Goal: Information Seeking & Learning: Learn about a topic

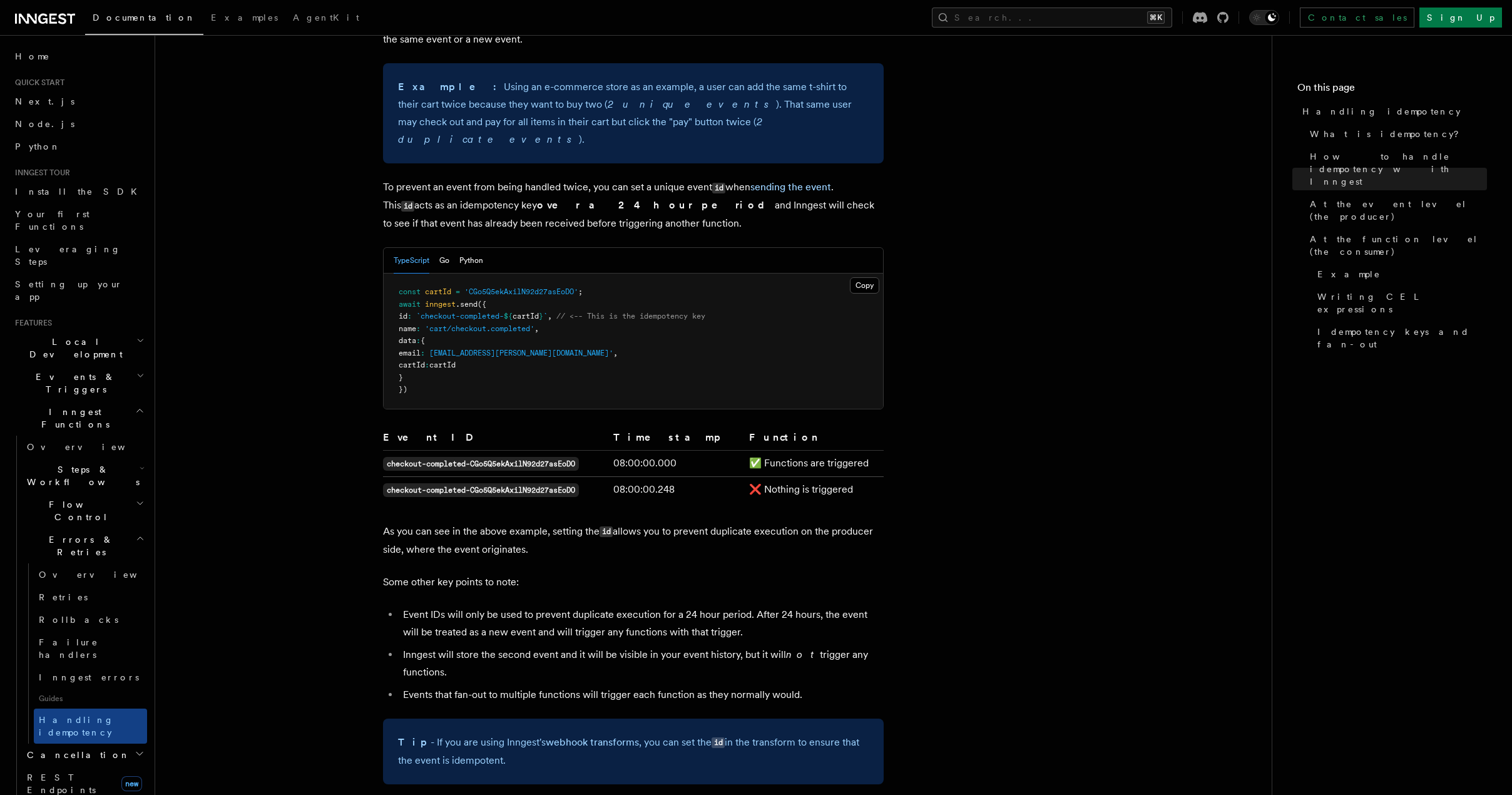
scroll to position [541, 0]
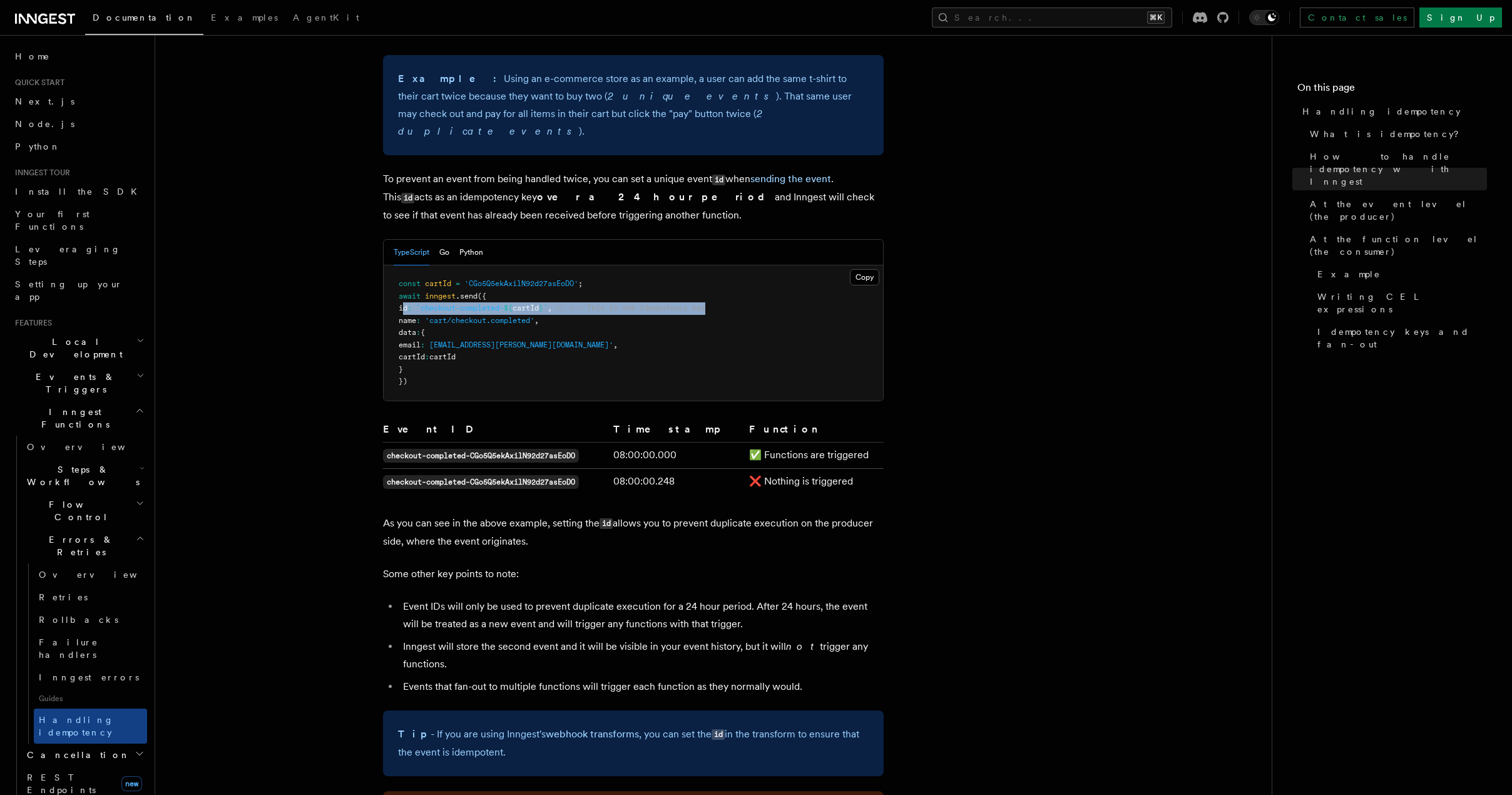
drag, startPoint x: 402, startPoint y: 288, endPoint x: 764, endPoint y: 295, distance: 362.1
click at [764, 295] on pre "const cartId = 'CGo5Q5ekAxilN92d27asEoDO' ; await inngest .send ({ id : `checko…" at bounding box center [634, 334] width 500 height 135
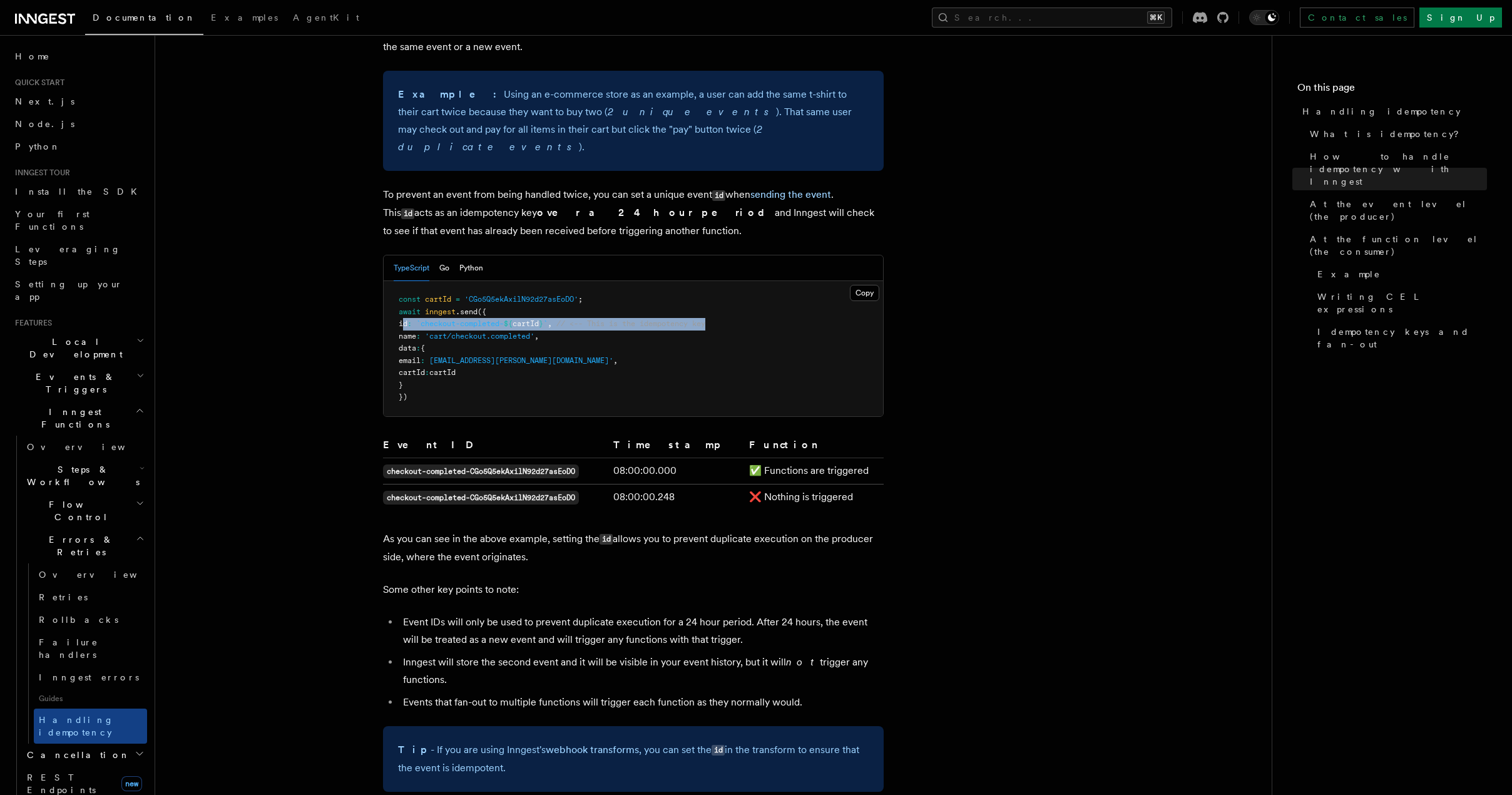
scroll to position [517, 0]
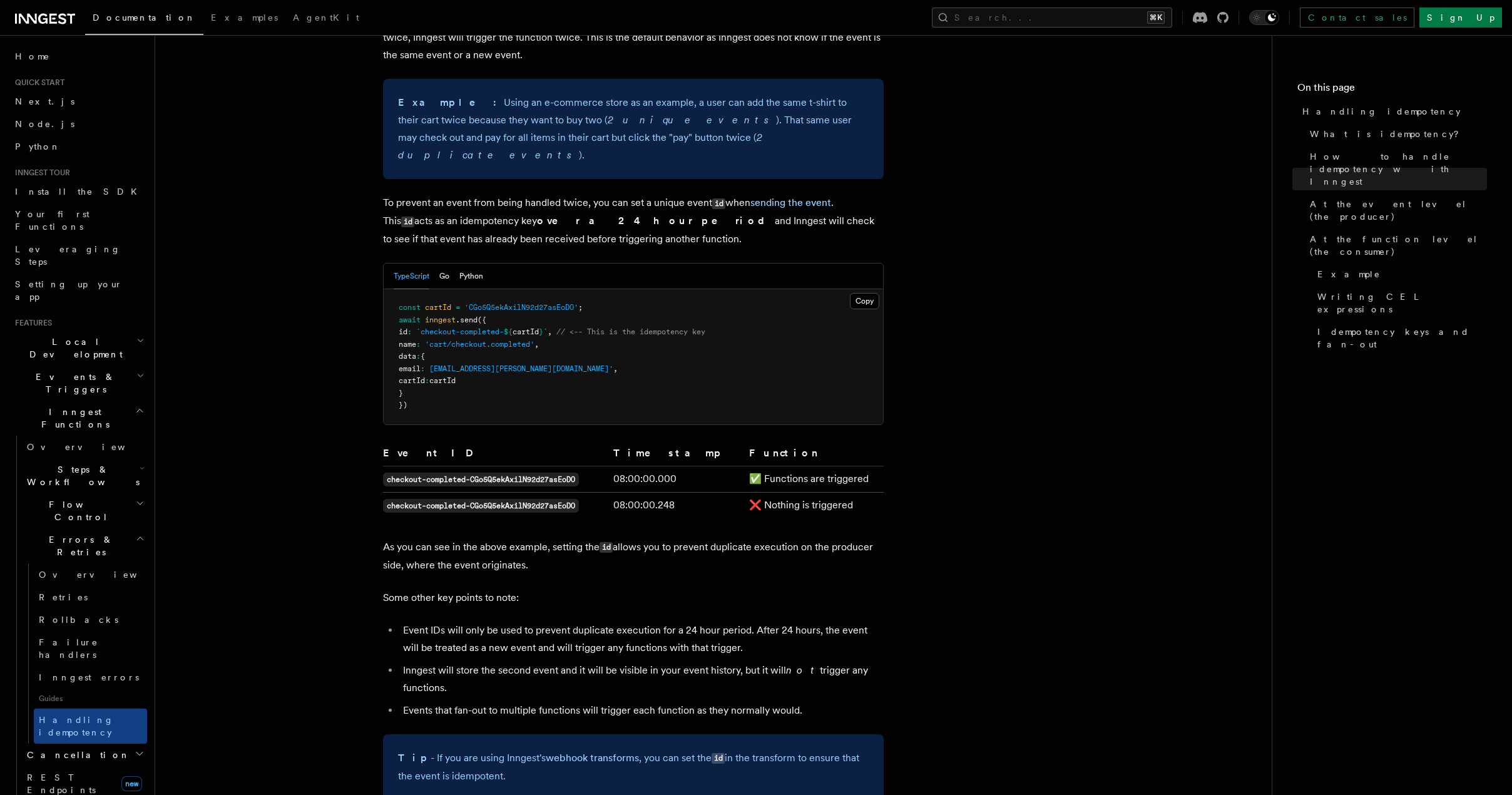
drag, startPoint x: 432, startPoint y: 311, endPoint x: 556, endPoint y: 315, distance: 124.1
click at [552, 328] on span "id : `checkout-completed- ${ cartId } ` , // <-- This is the idempotency key" at bounding box center [552, 332] width 307 height 8
drag, startPoint x: 557, startPoint y: 314, endPoint x: 430, endPoint y: 309, distance: 127.1
click at [430, 328] on span "id : `checkout-completed- ${ cartId } ` , // <-- This is the idempotency key" at bounding box center [552, 332] width 307 height 8
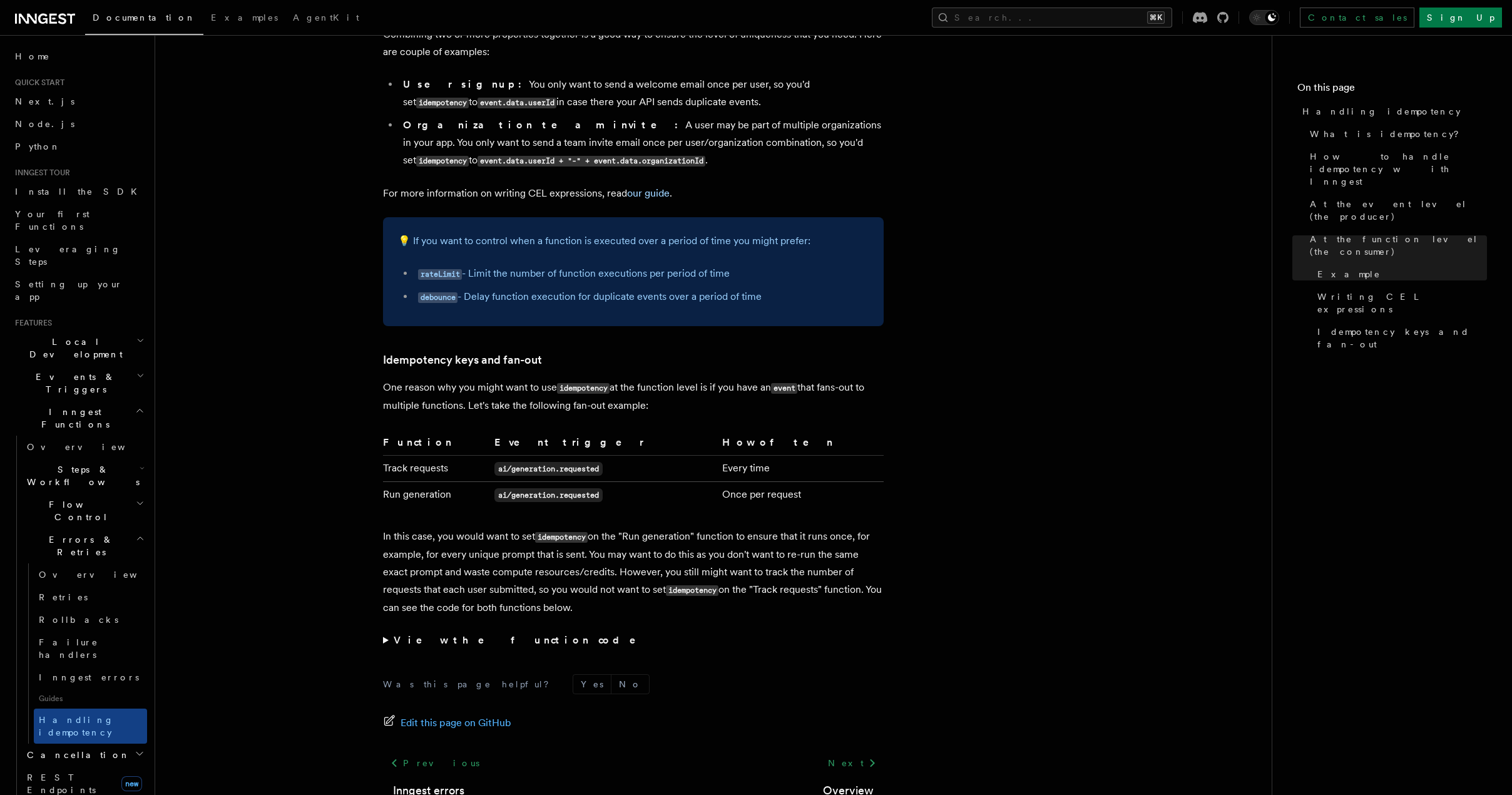
scroll to position [2230, 0]
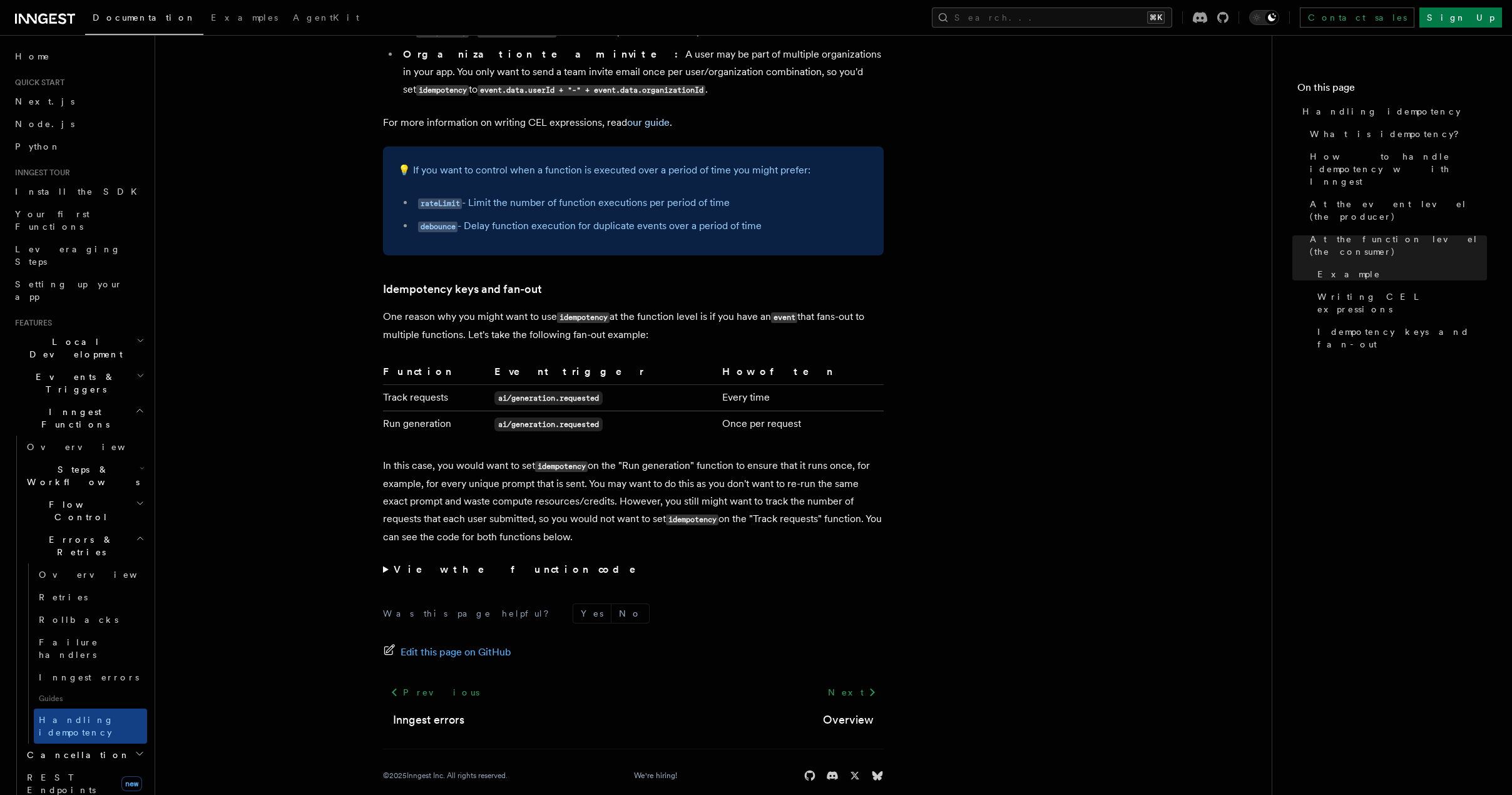
click at [389, 561] on summary "View the function code" at bounding box center [633, 569] width 501 height 18
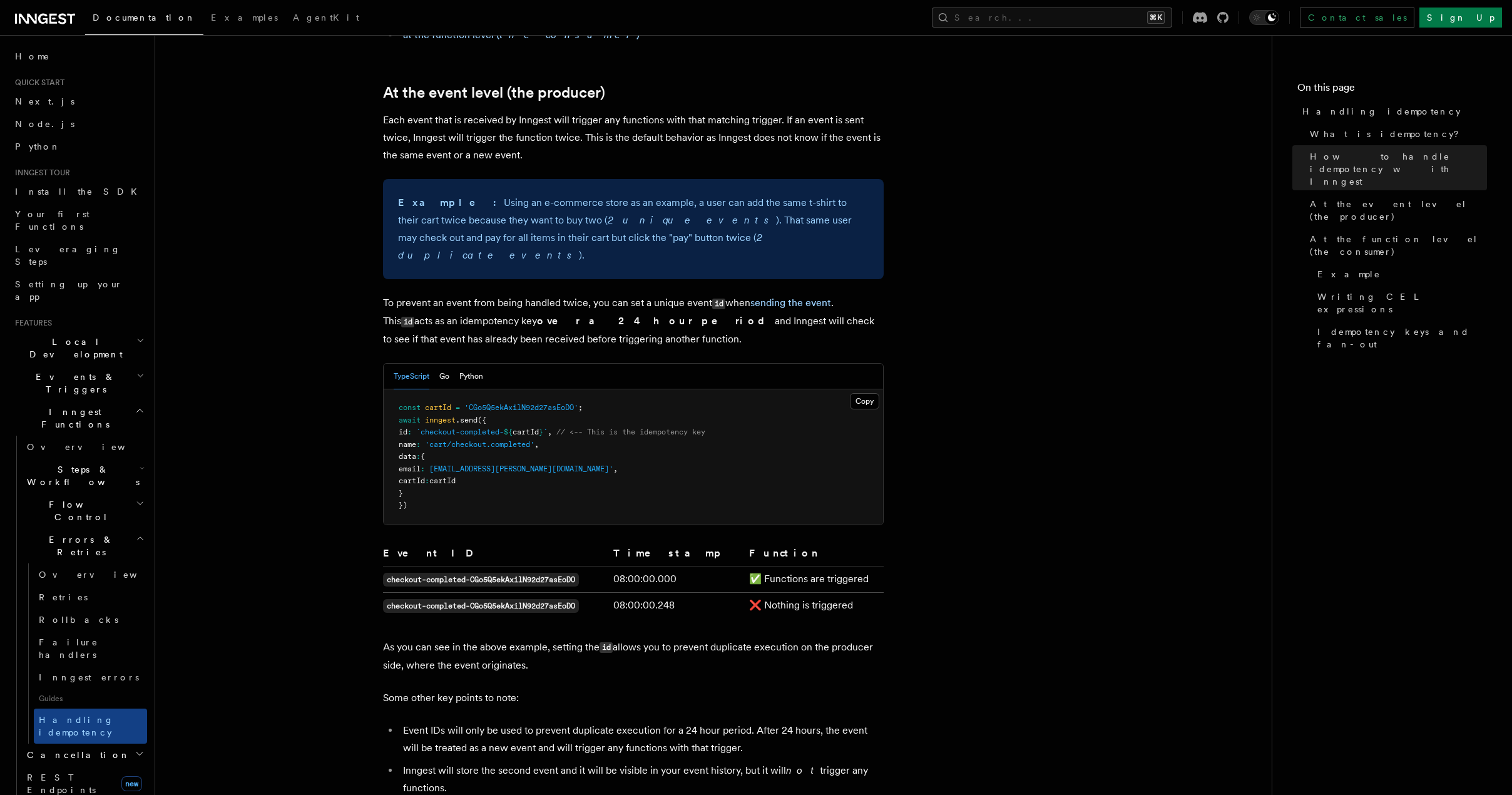
scroll to position [409, 0]
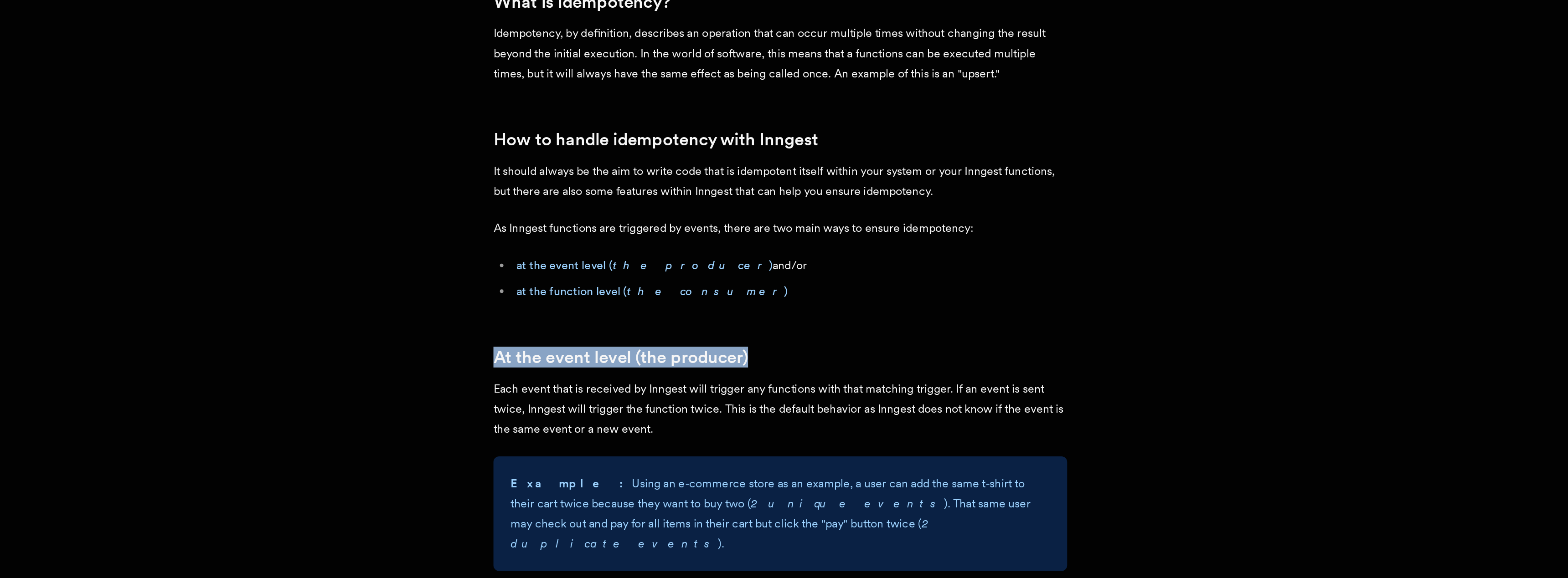
drag, startPoint x: 530, startPoint y: 362, endPoint x: 693, endPoint y: 366, distance: 163.0
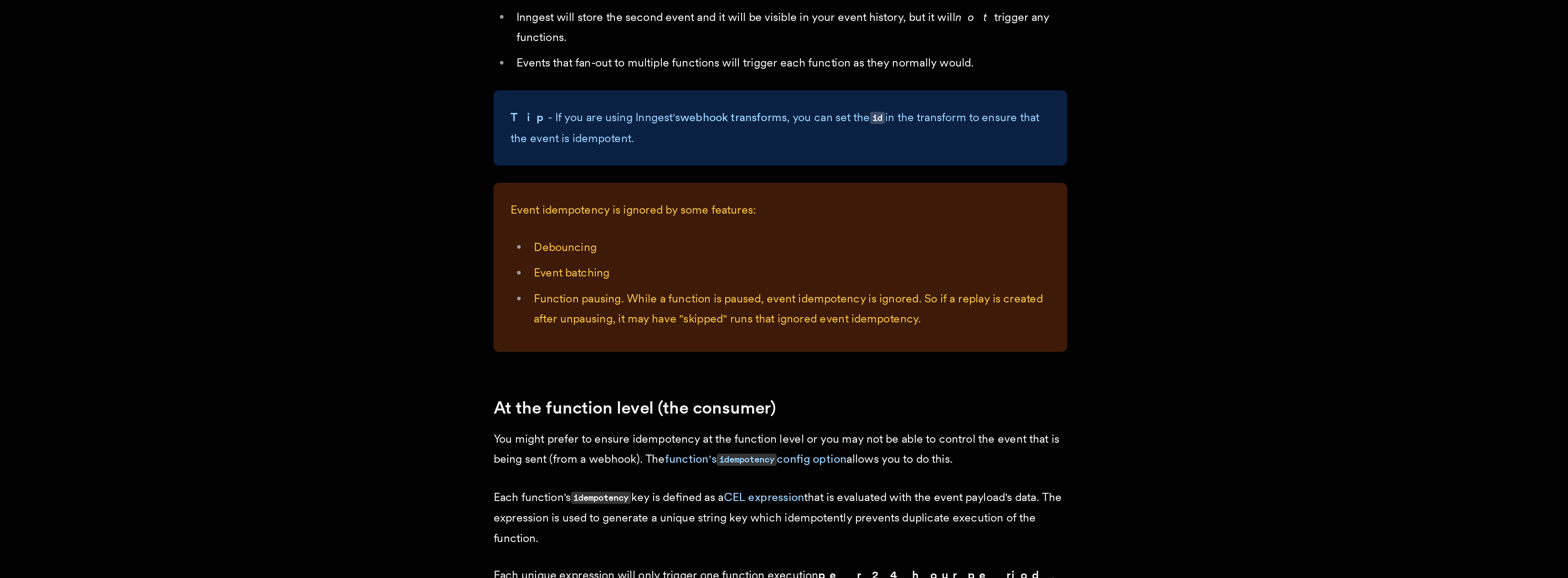
scroll to position [691, 0]
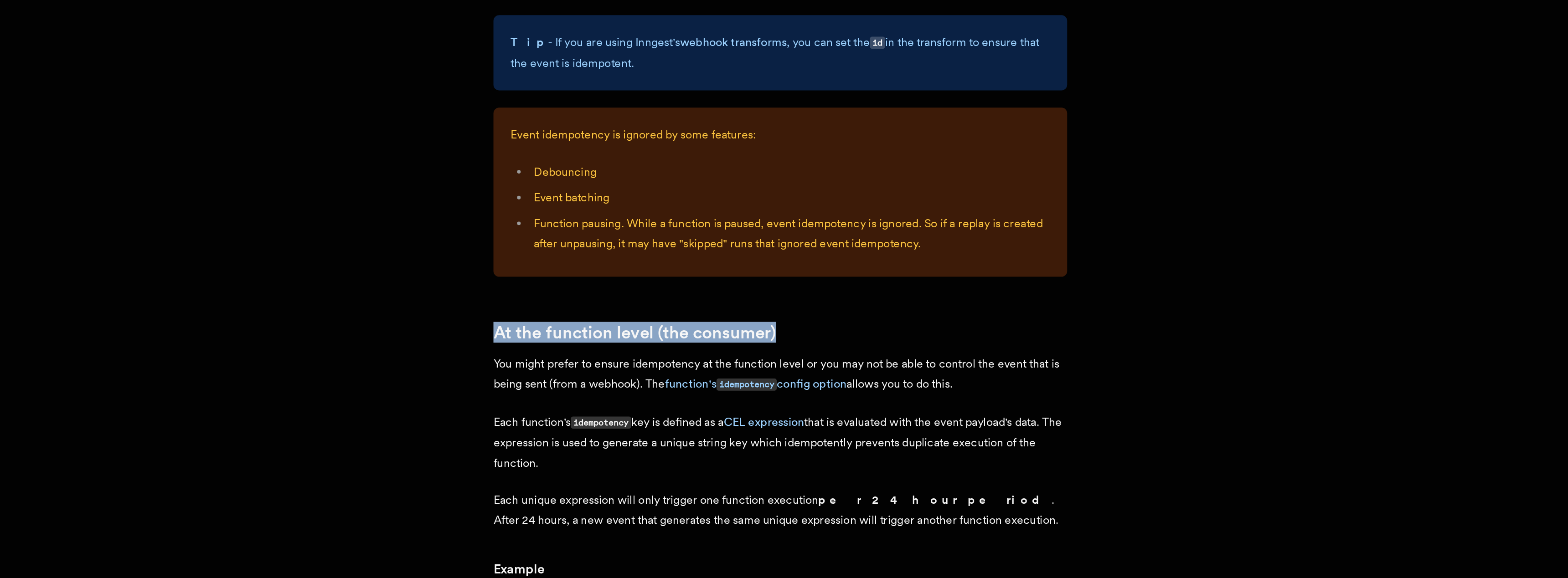
drag, startPoint x: 471, startPoint y: 407, endPoint x: 460, endPoint y: 405, distance: 11.2
click at [460, 405] on article "Features Inngest Functions Errors & Retries Handling idempotency Ensuring that …" at bounding box center [753, 436] width 1251 height 2174
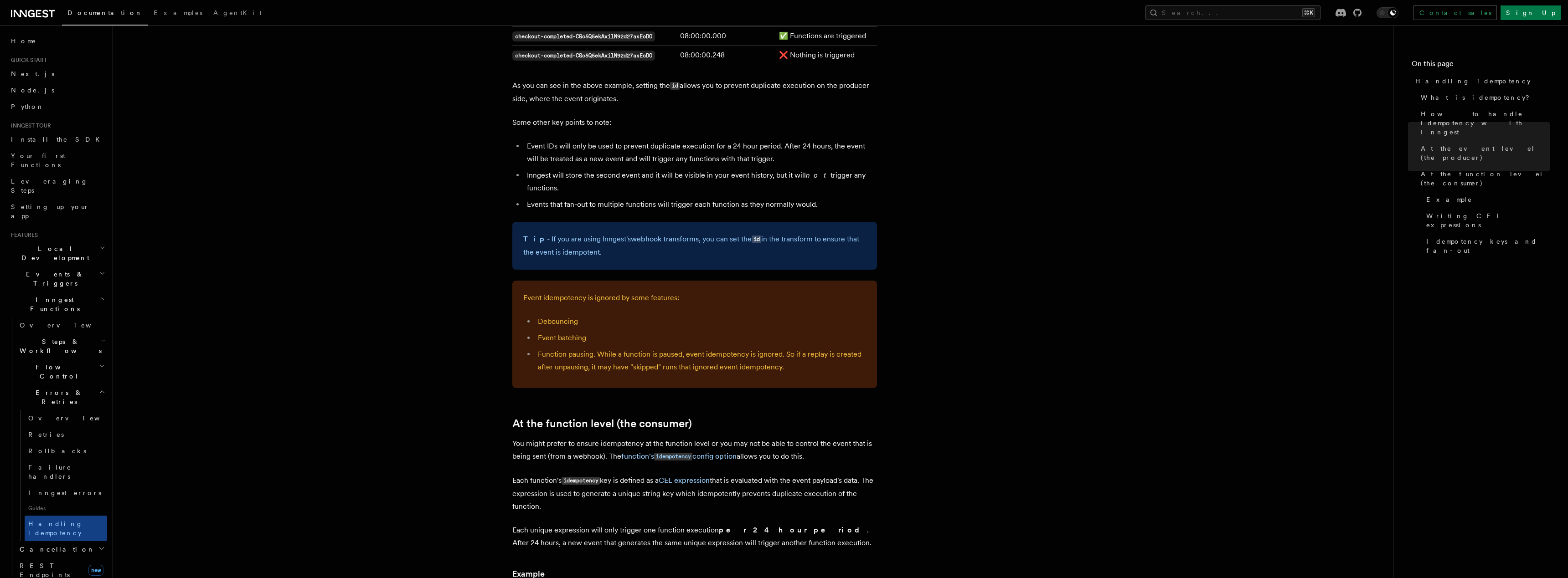
click at [702, 417] on h2 "At the function level (the consumer)" at bounding box center [695, 423] width 365 height 13
drag, startPoint x: 703, startPoint y: 411, endPoint x: 494, endPoint y: 400, distance: 209.3
click at [494, 400] on article "Features Inngest Functions Errors & Retries Handling idempotency Ensuring that …" at bounding box center [753, 438] width 1251 height 2174
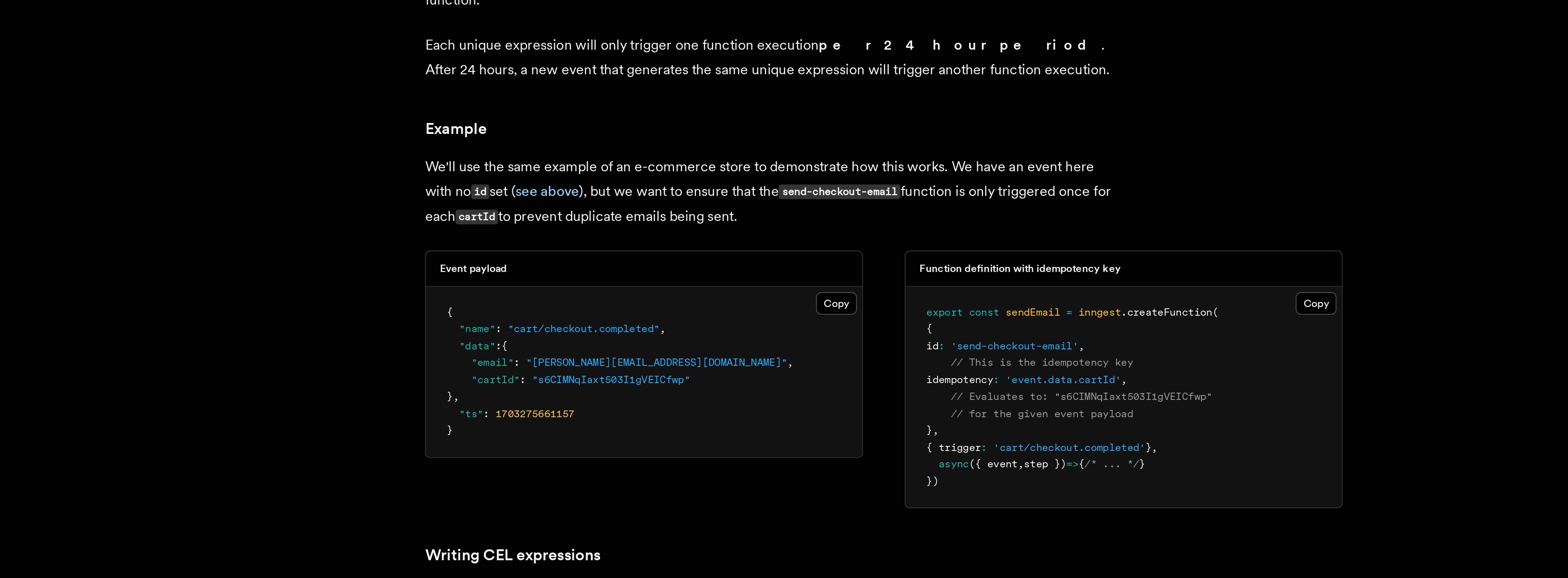
scroll to position [961, 0]
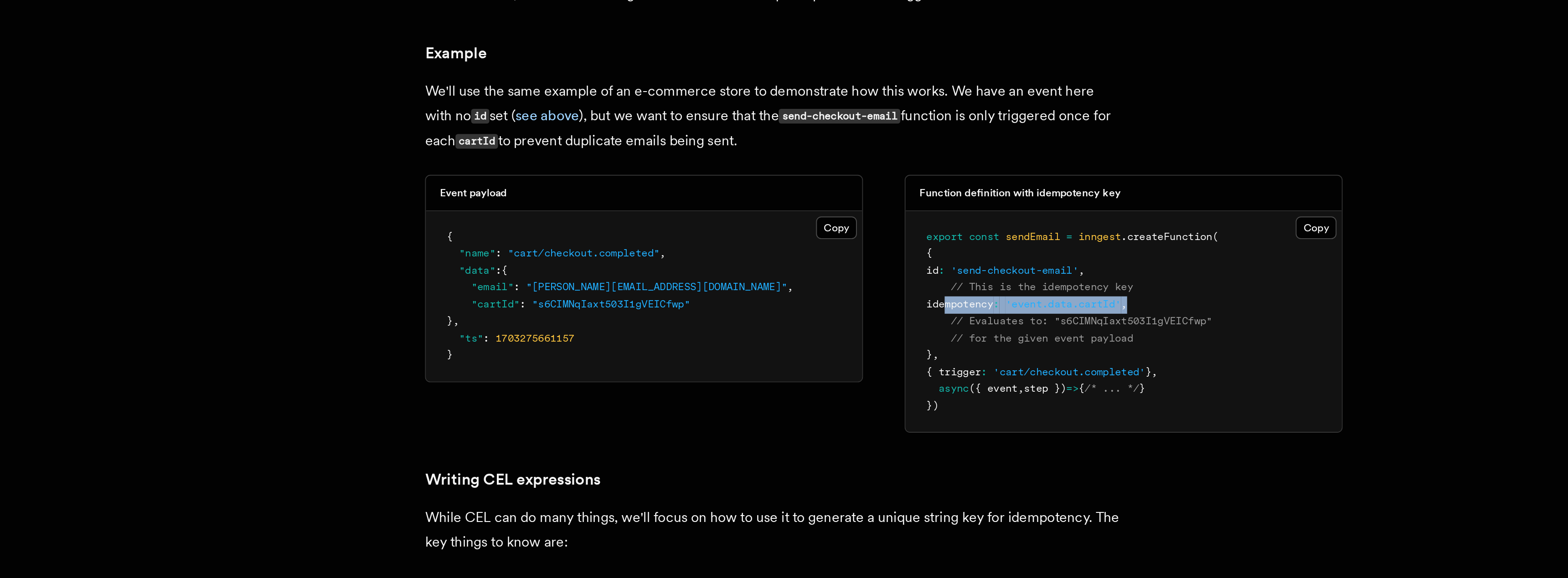
drag, startPoint x: 784, startPoint y: 420, endPoint x: 905, endPoint y: 423, distance: 121.0
click at [908, 422] on pre "export const sendEmail = inngest .createFunction ( { id : 'send-checkout-email'…" at bounding box center [879, 444] width 229 height 116
click at [780, 431] on span "idempotency" at bounding box center [793, 434] width 35 height 6
drag, startPoint x: 788, startPoint y: 421, endPoint x: 967, endPoint y: 419, distance: 179.0
click at [967, 419] on pre "export const sendEmail = inngest .createFunction ( { id : 'send-checkout-email'…" at bounding box center [879, 444] width 229 height 116
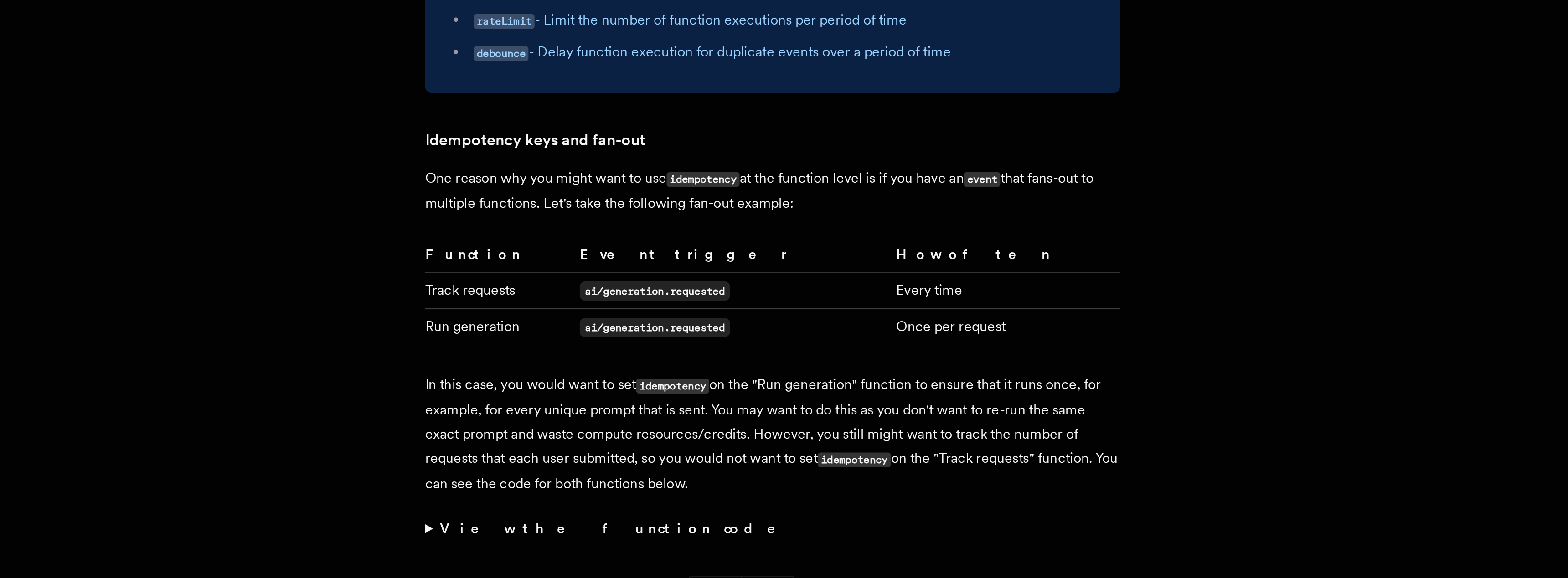
scroll to position [1485, 0]
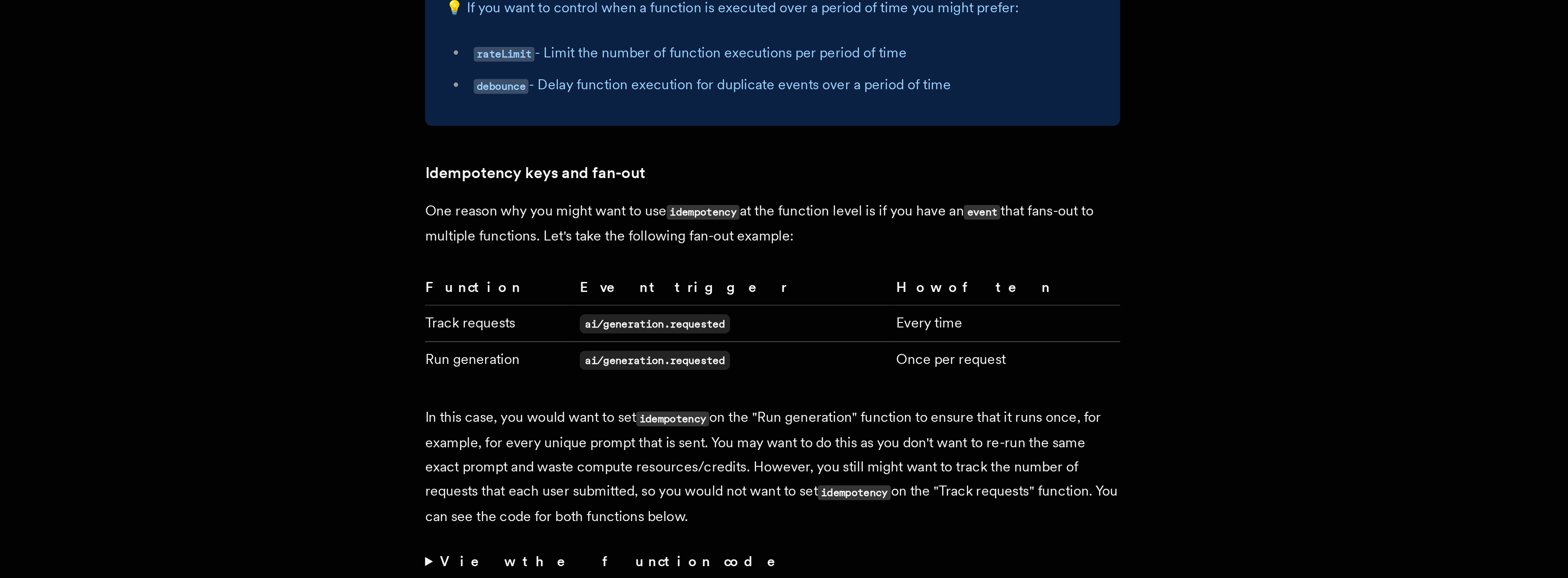
click at [514, 546] on summary "View the function code" at bounding box center [695, 552] width 365 height 13
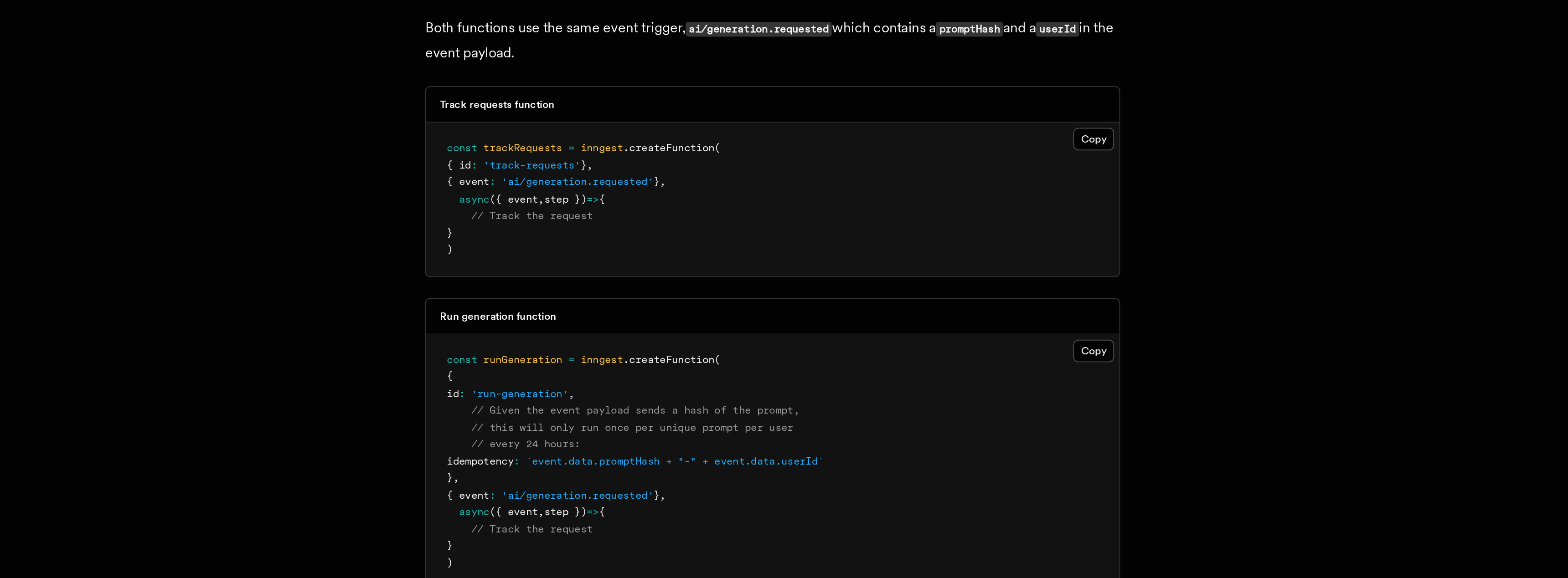
scroll to position [1808, 0]
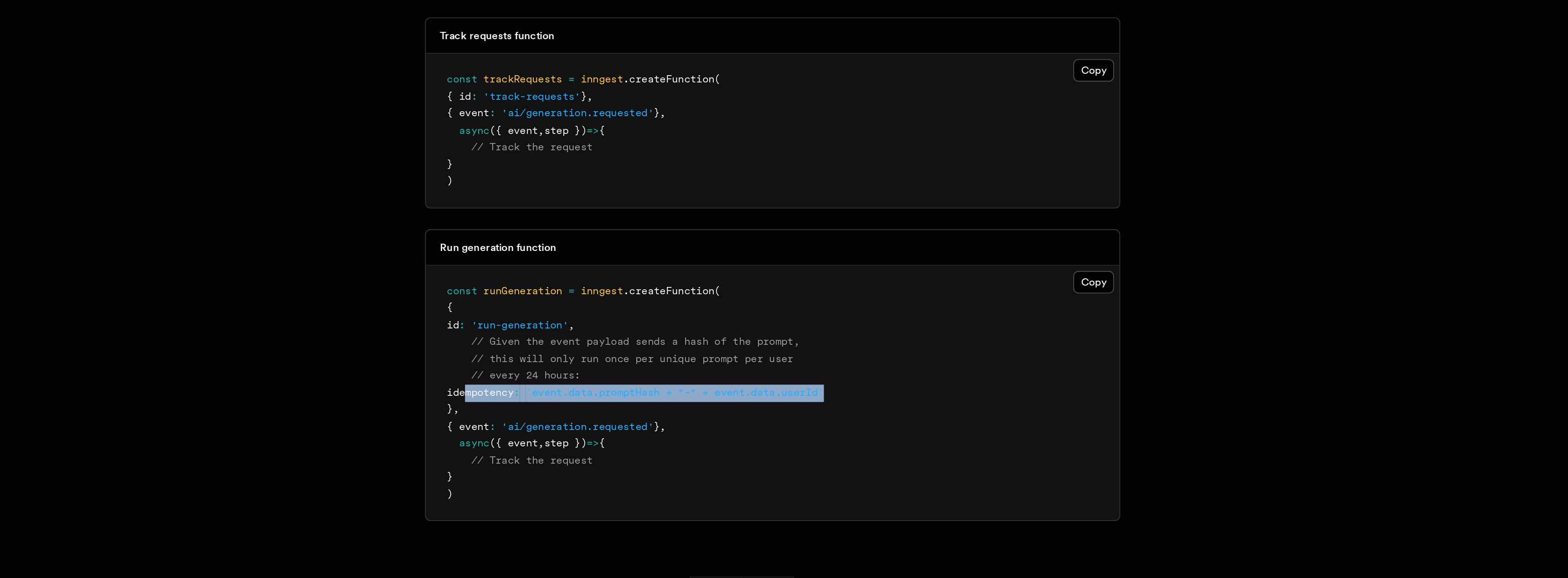
drag, startPoint x: 534, startPoint y: 467, endPoint x: 752, endPoint y: 468, distance: 218.0
click at [752, 468] on pre "const runGeneration = inngest .createFunction ( { id : 'run-generation' , // Gi…" at bounding box center [695, 481] width 364 height 134
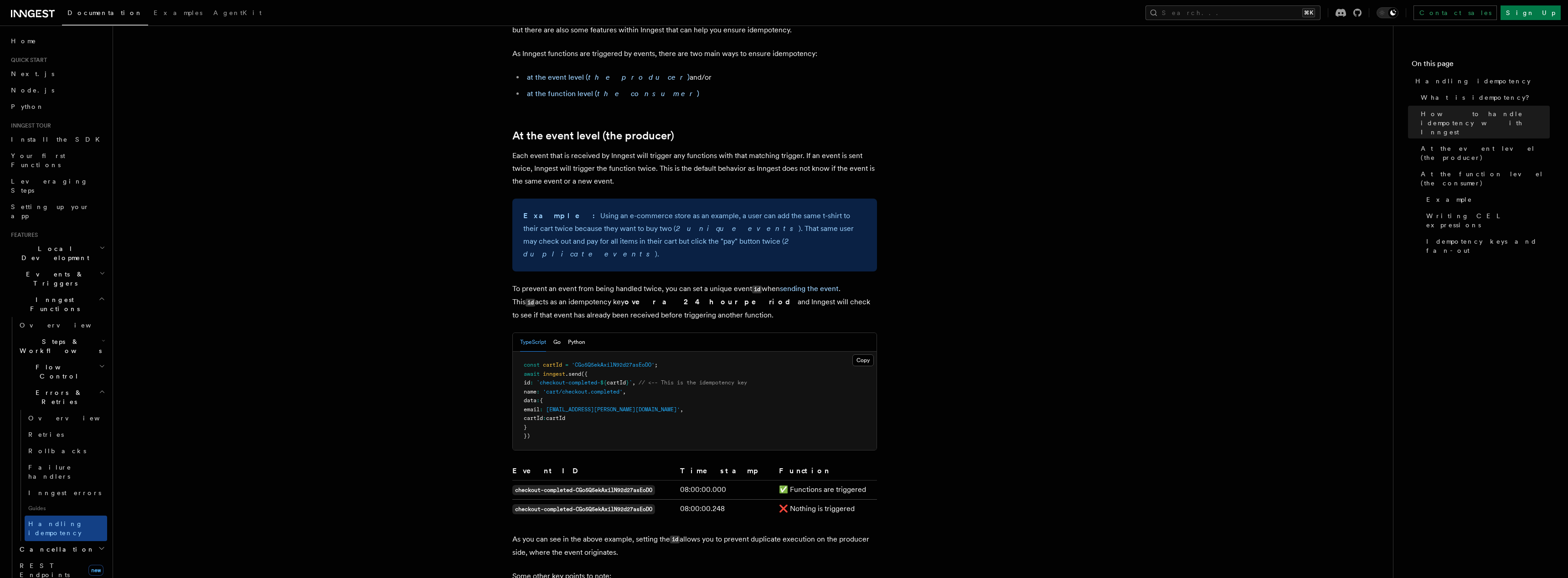
scroll to position [532, 0]
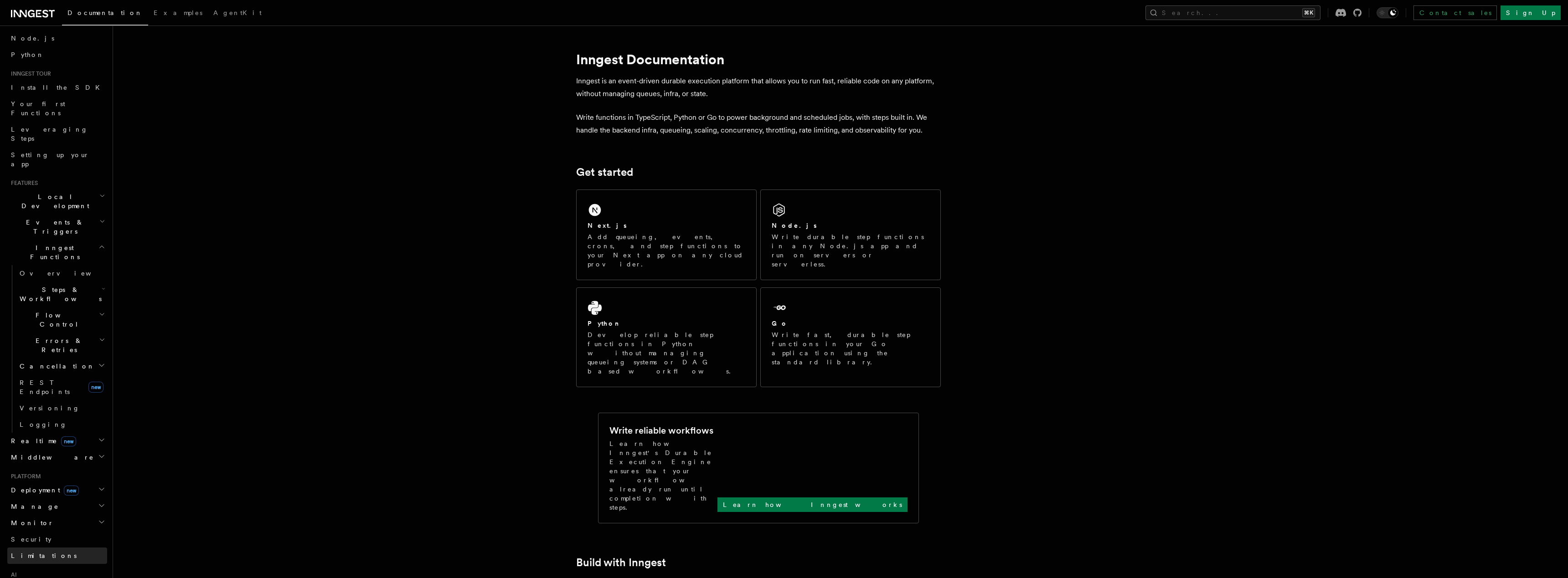
scroll to position [1, 0]
click at [46, 270] on span "Events & Triggers" at bounding box center [53, 279] width 92 height 18
click at [49, 563] on span "Errors & Retries" at bounding box center [57, 572] width 83 height 18
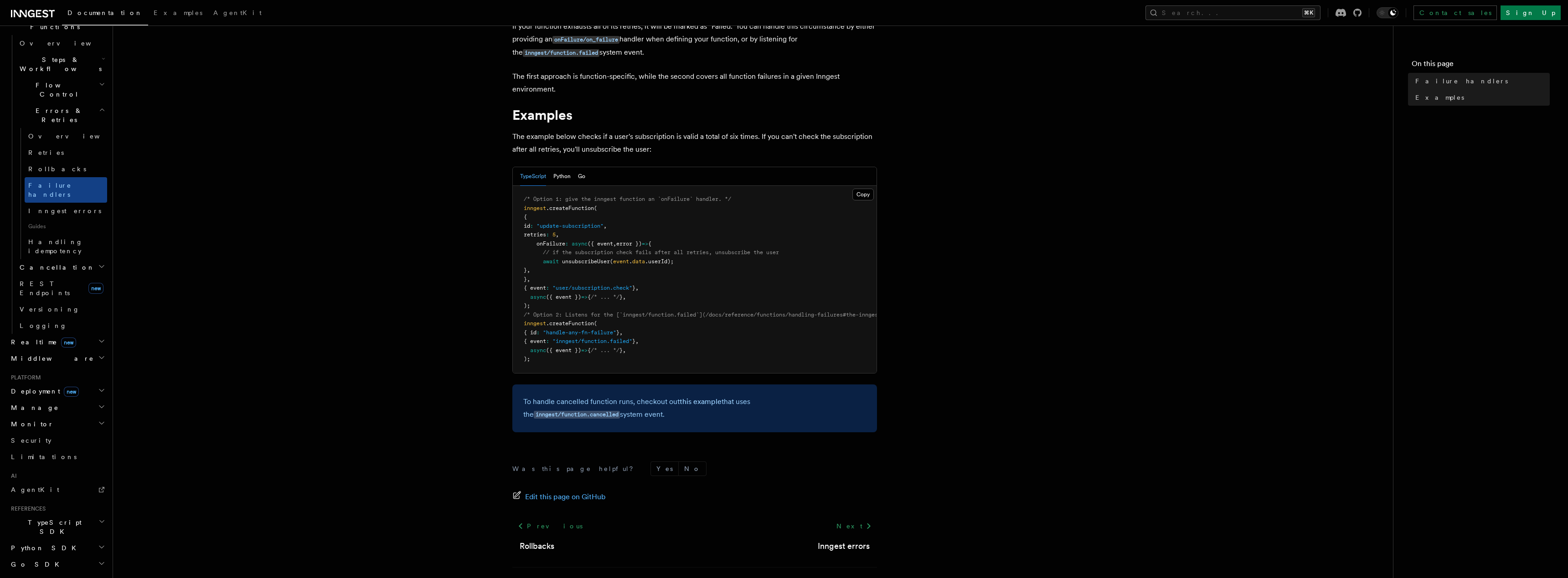
scroll to position [99, 0]
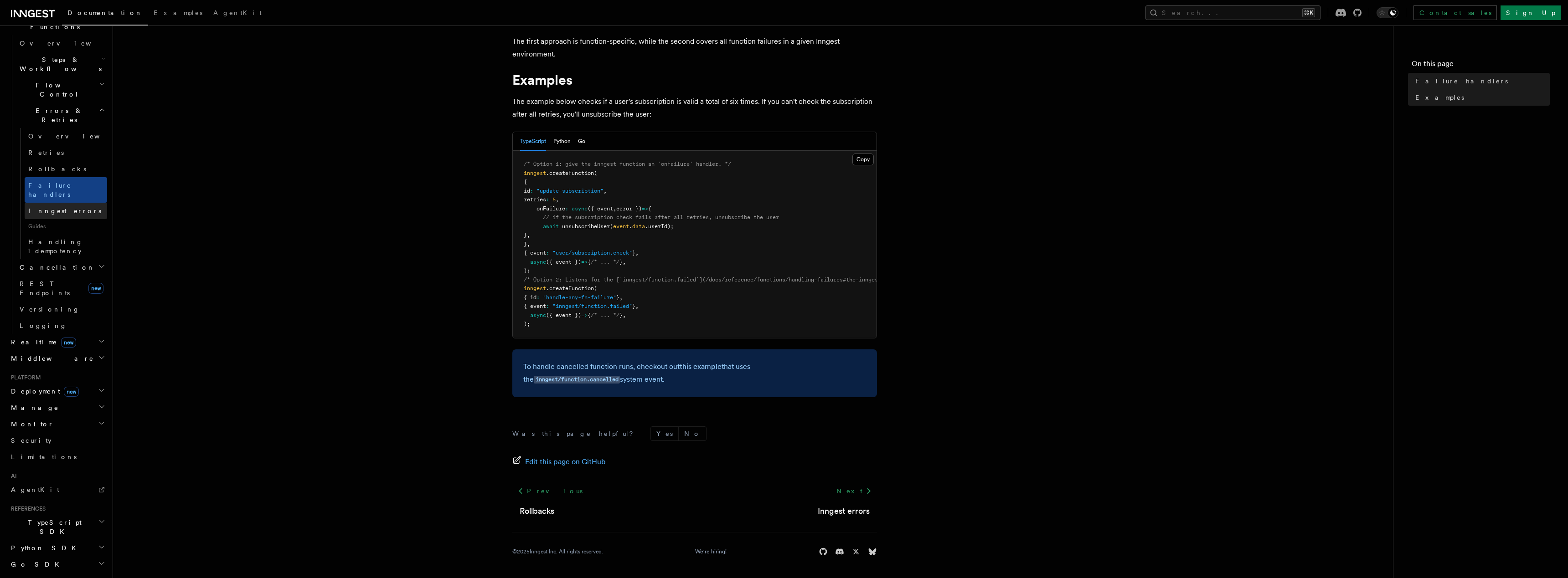
click at [65, 207] on span "Inngest errors" at bounding box center [65, 211] width 73 height 7
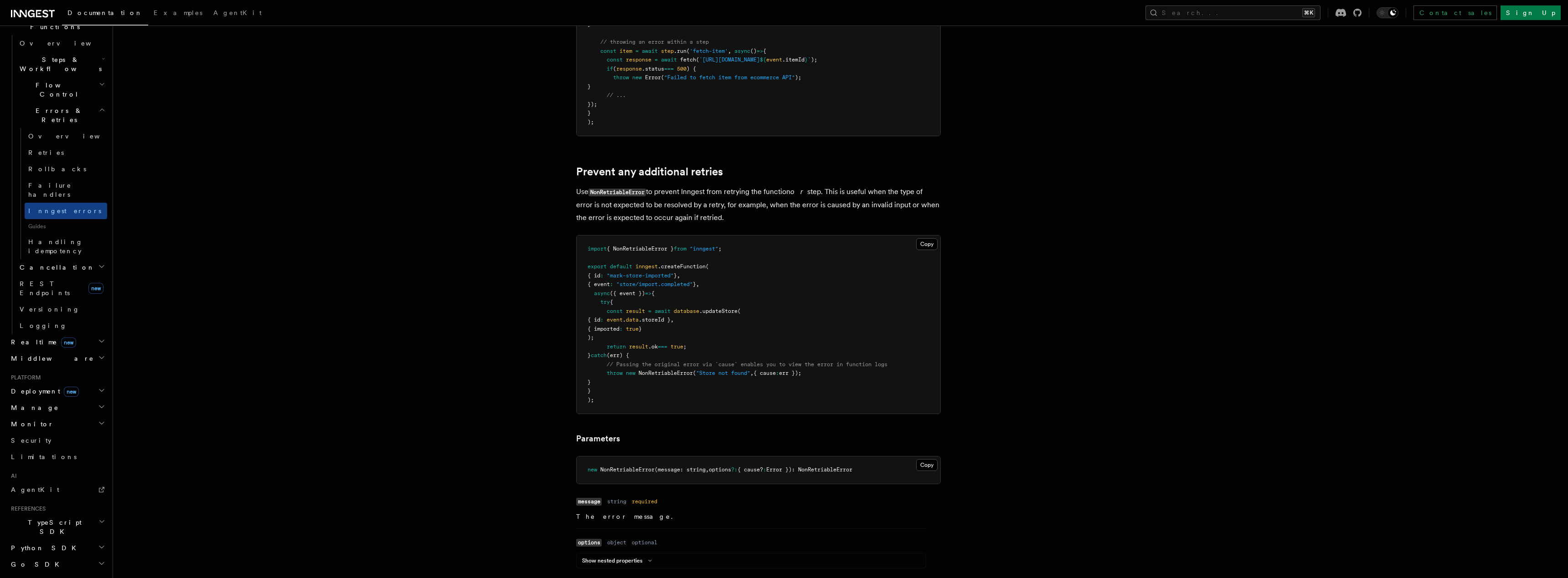
scroll to position [318, 0]
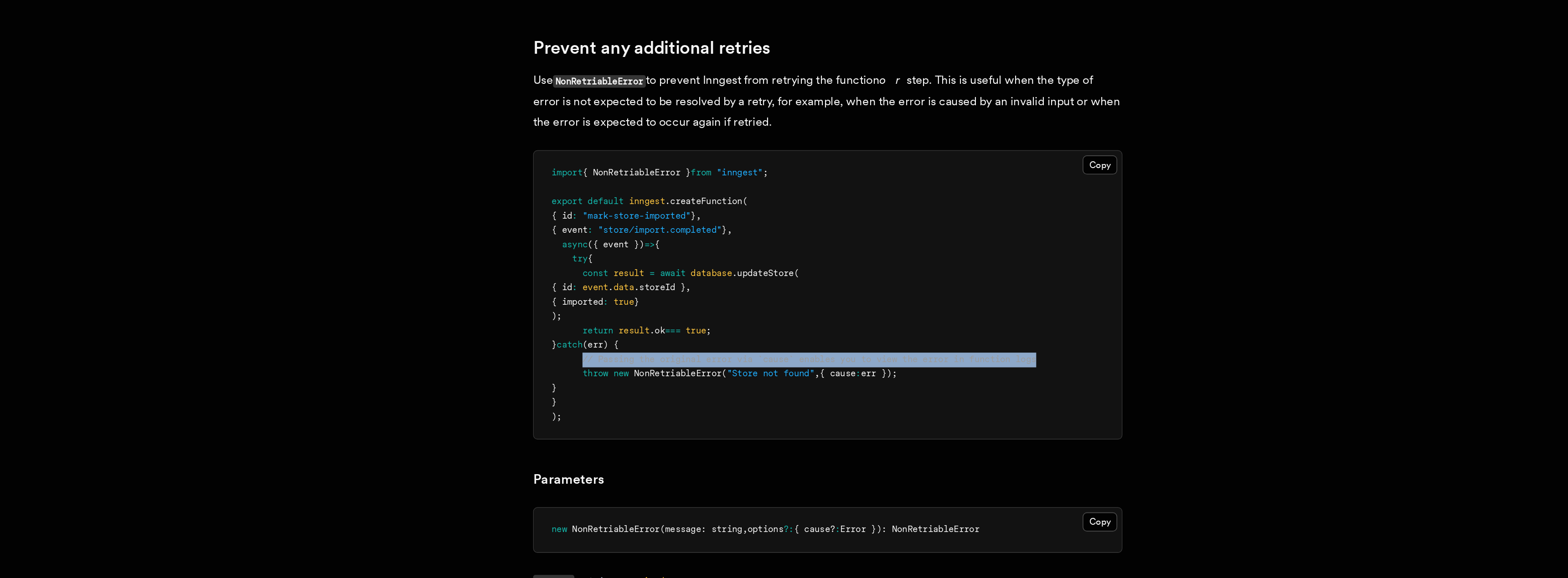
drag, startPoint x: 606, startPoint y: 349, endPoint x: 897, endPoint y: 343, distance: 291.1
click at [897, 343] on pre "import { NonRetriableError } from "inngest" ; export default inngest .createFun…" at bounding box center [758, 307] width 364 height 178
drag, startPoint x: 817, startPoint y: 355, endPoint x: 606, endPoint y: 355, distance: 211.0
click at [606, 355] on pre "import { NonRetriableError } from "inngest" ; export default inngest .createFun…" at bounding box center [758, 307] width 364 height 178
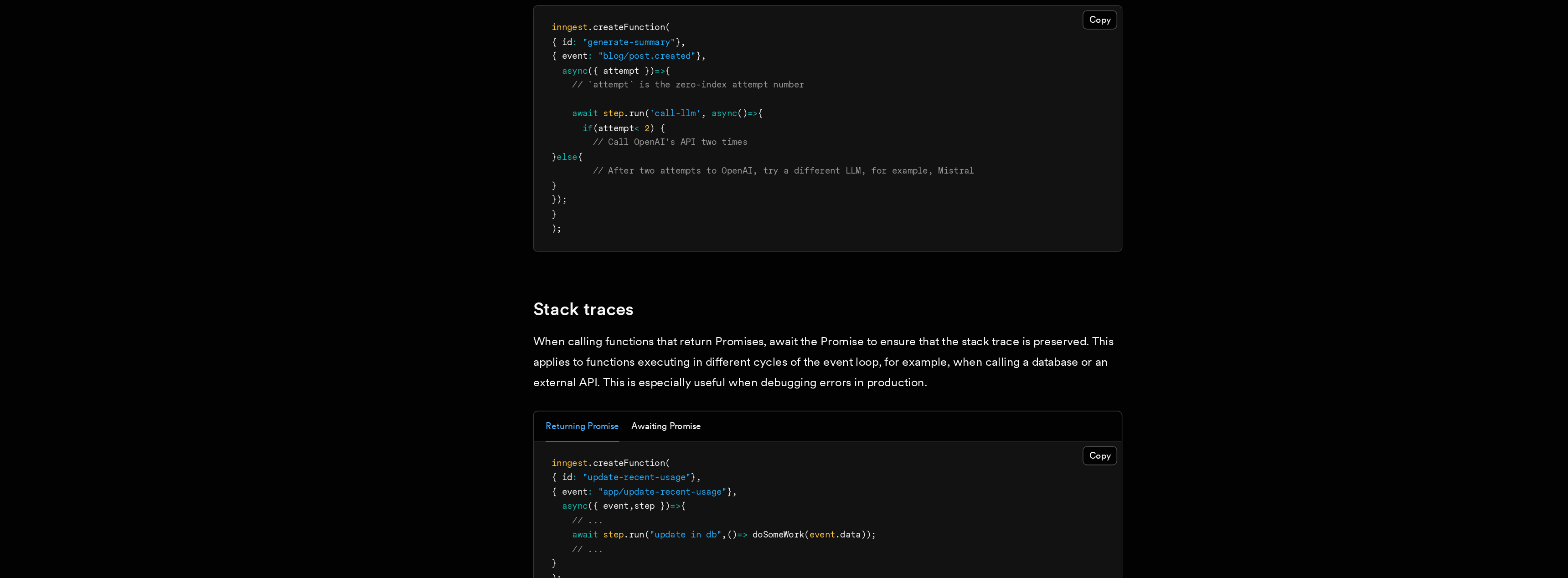
scroll to position [1695, 0]
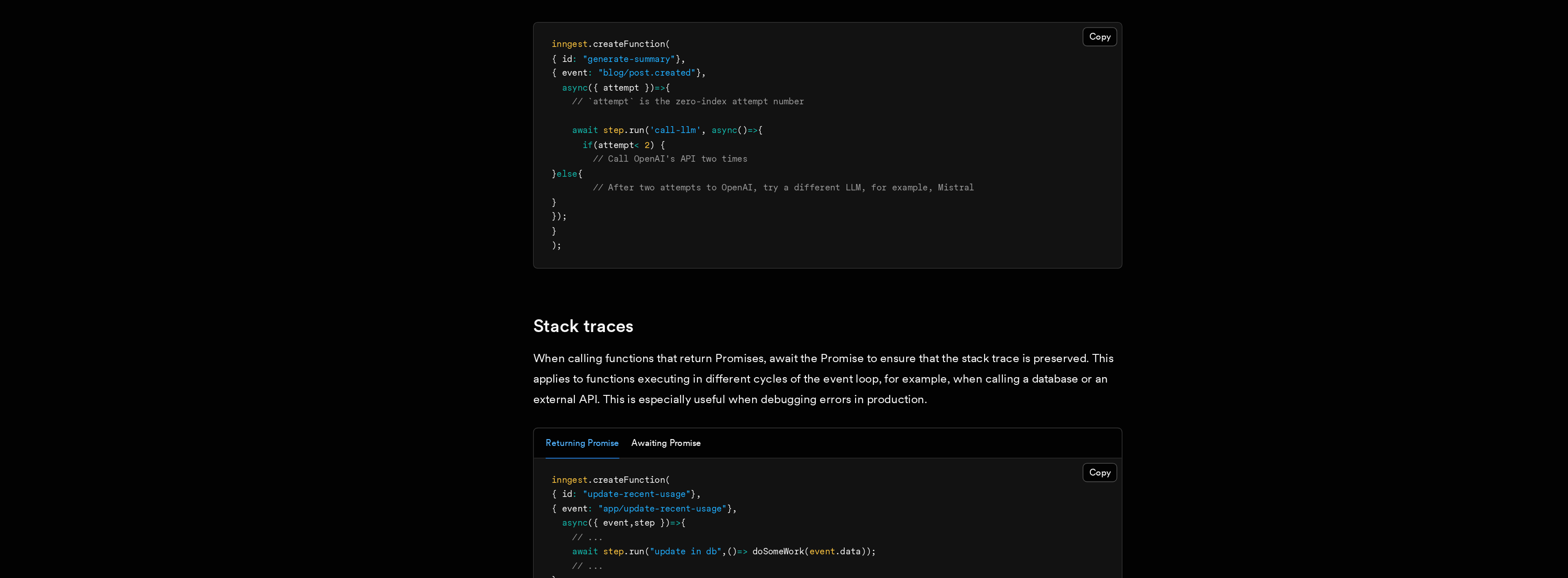
drag, startPoint x: 597, startPoint y: 259, endPoint x: 623, endPoint y: 307, distance: 54.6
click at [623, 307] on pre "inngest .createFunction ( { id : "generate-summary" } , { event : "blog/post.cr…" at bounding box center [758, 296] width 364 height 151
click at [629, 319] on span "// After two attempts to OpenAI, try a different LLM, for example, Mistral" at bounding box center [731, 322] width 236 height 6
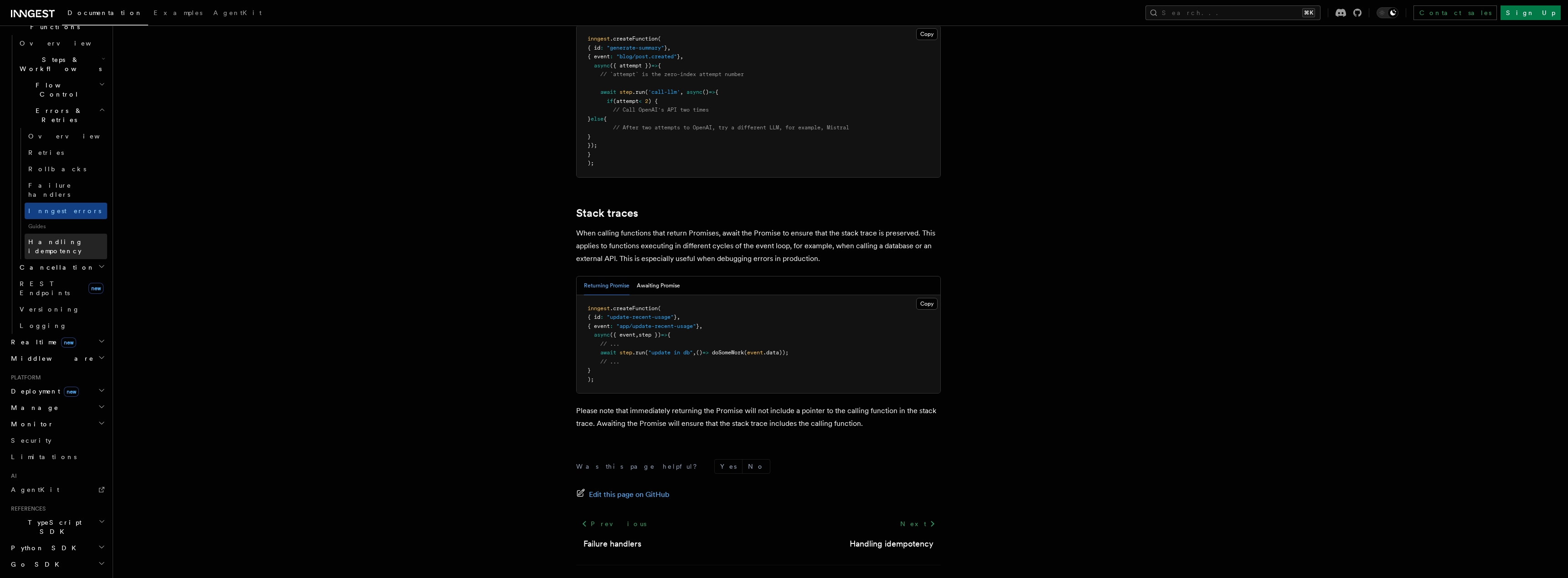
scroll to position [271, 0]
click at [51, 156] on link "Retries" at bounding box center [66, 164] width 83 height 16
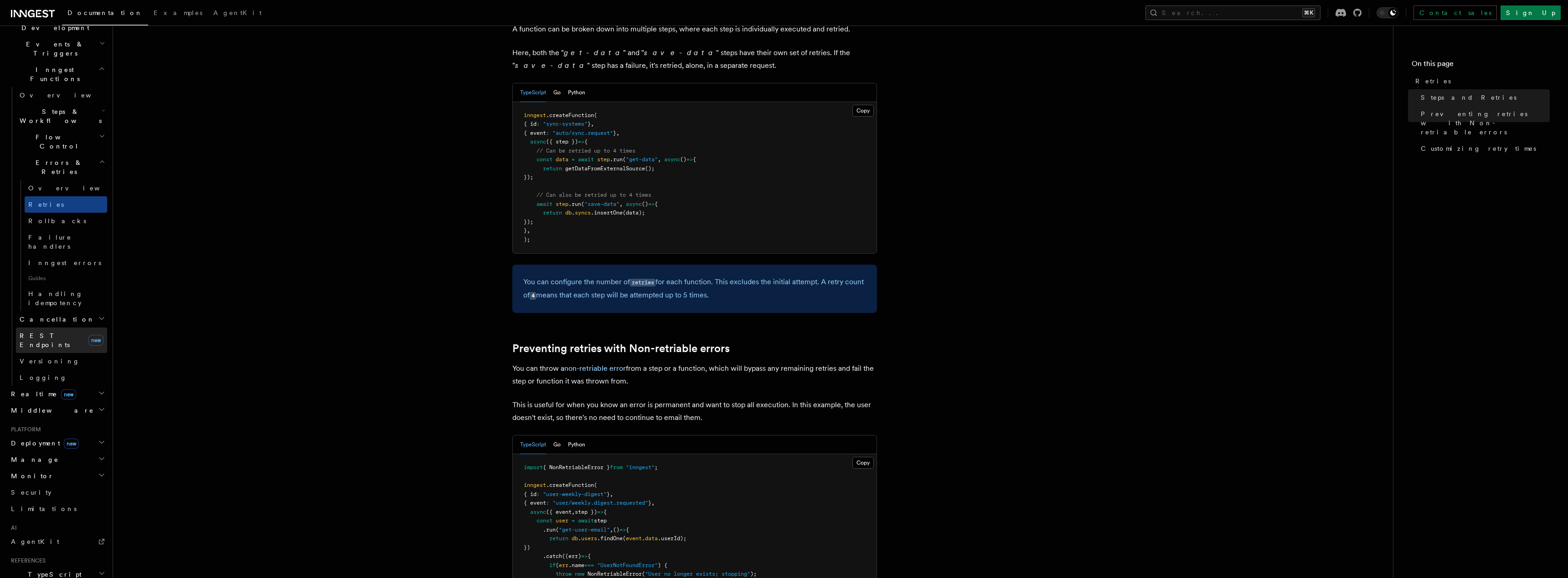
scroll to position [111, 0]
click at [49, 434] on span "Cancellation" at bounding box center [55, 439] width 79 height 9
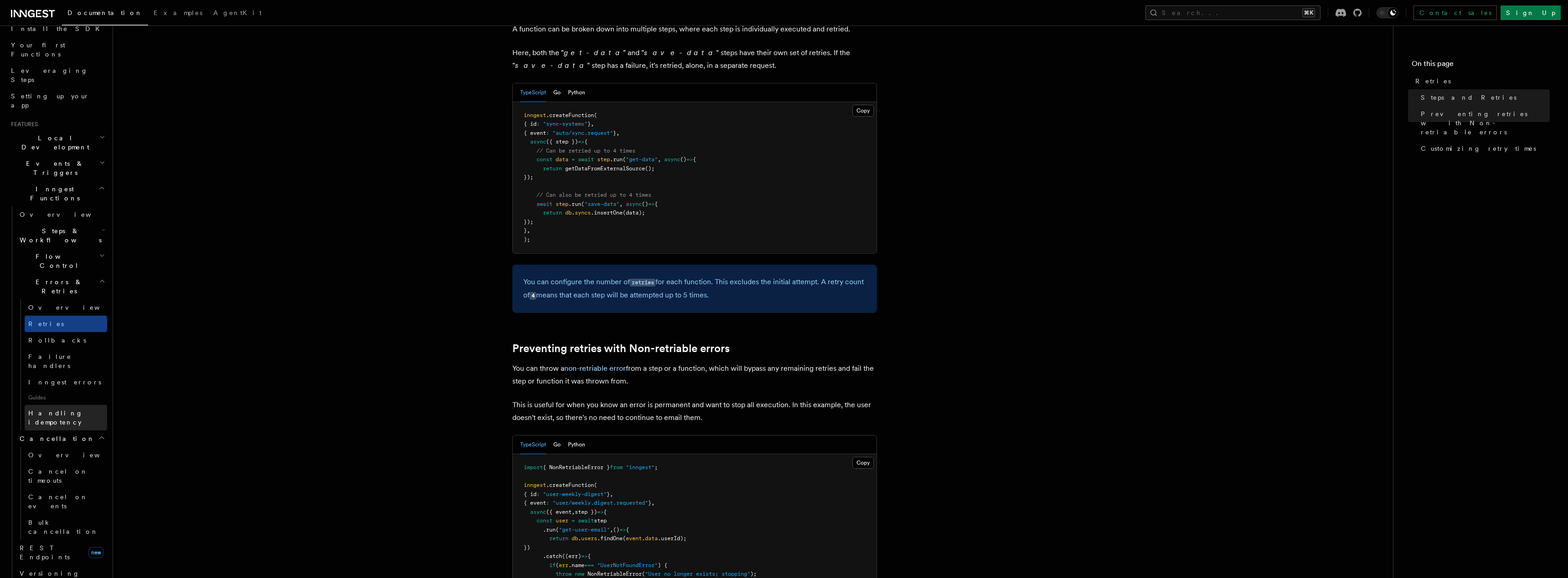
click at [54, 409] on span "Handling idempotency" at bounding box center [55, 417] width 55 height 16
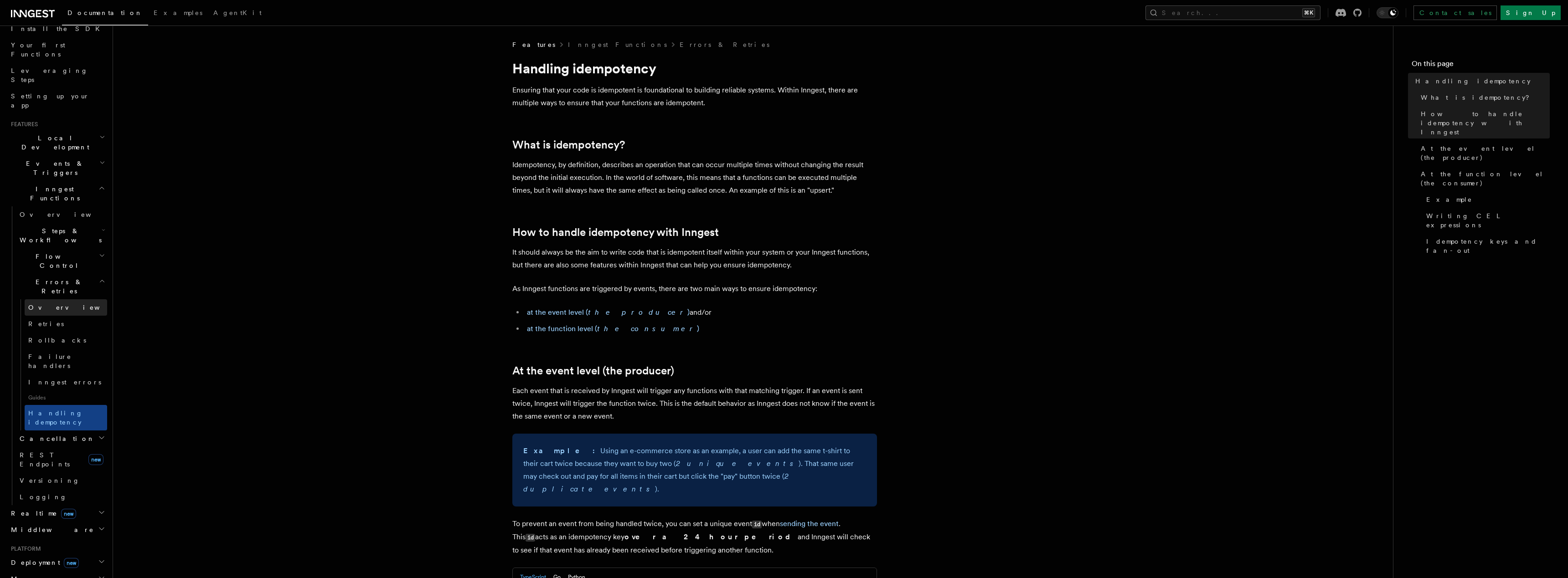
click at [43, 304] on span "Overview" at bounding box center [75, 307] width 94 height 7
click at [52, 353] on span "Failure handlers" at bounding box center [49, 361] width 43 height 16
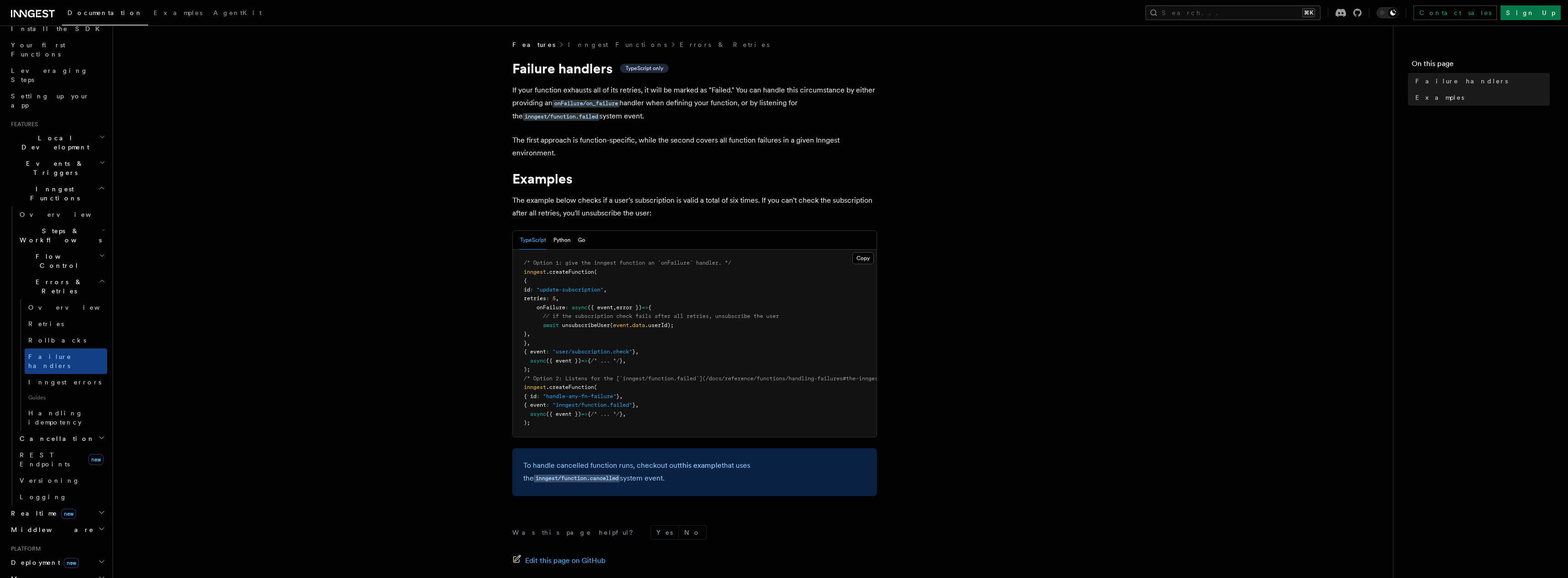
scroll to position [99, 0]
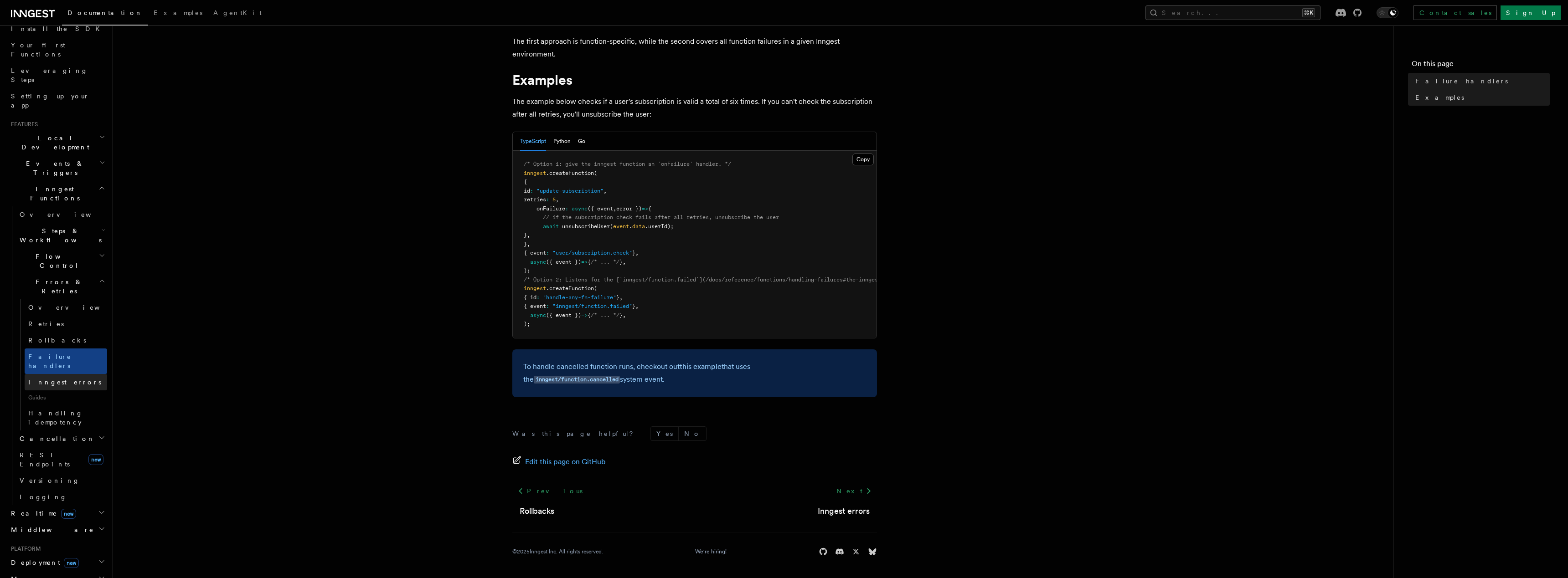
click at [43, 378] on span "Inngest errors" at bounding box center [65, 382] width 73 height 7
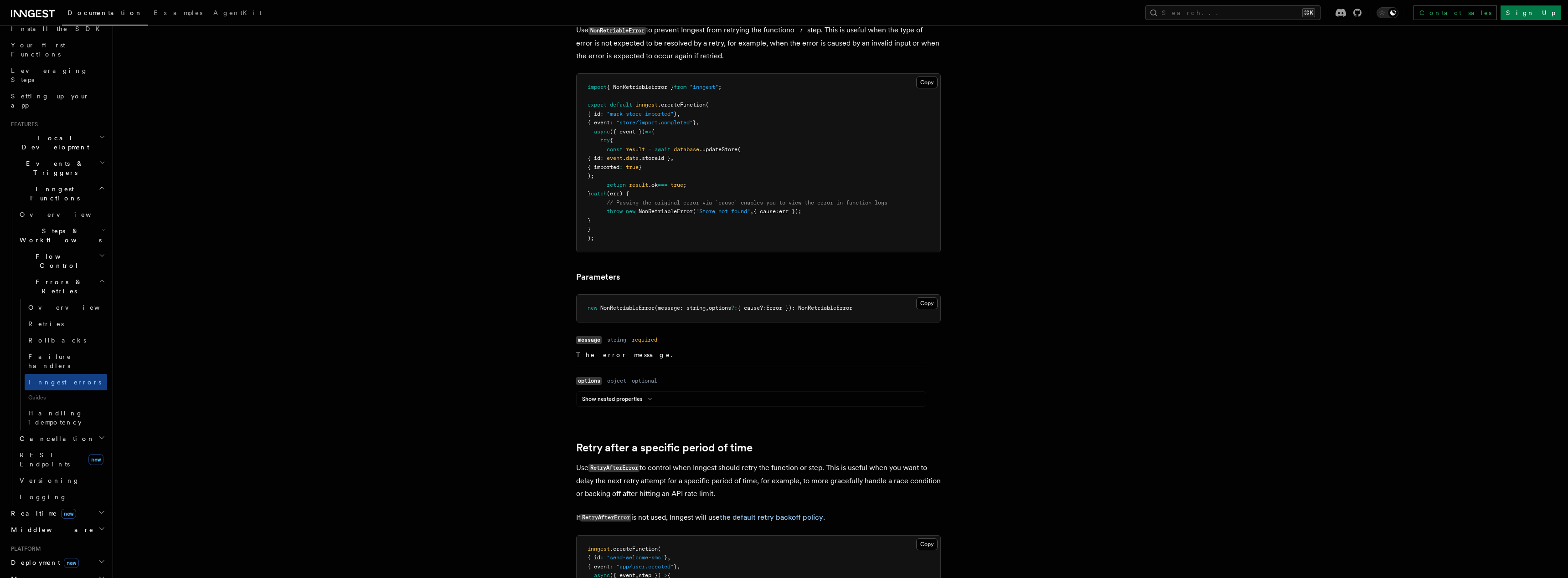
scroll to position [613, 0]
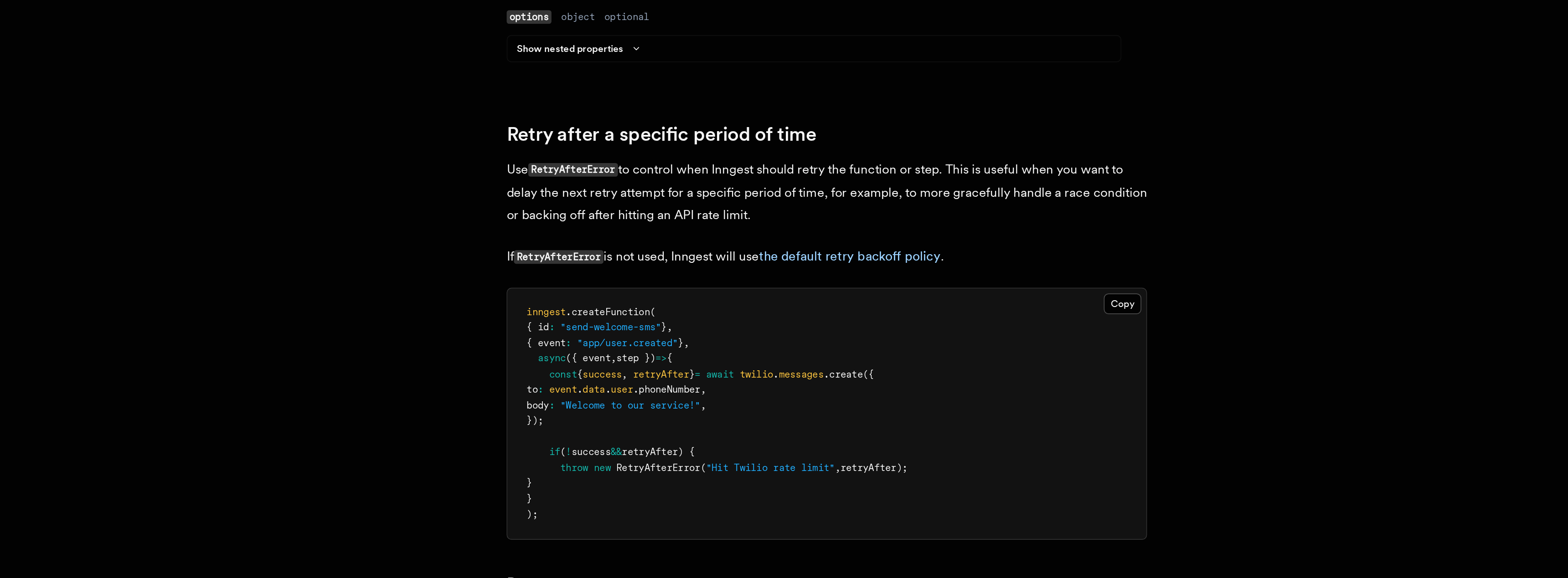
drag, startPoint x: 595, startPoint y: 478, endPoint x: 665, endPoint y: 498, distance: 72.8
click at [665, 498] on pre "inngest .createFunction ( { id : "send-welcome-sms" } , { event : "app/user.cre…" at bounding box center [758, 456] width 364 height 142
click at [668, 496] on pre "inngest .createFunction ( { id : "send-welcome-sms" } , { event : "app/user.cre…" at bounding box center [758, 456] width 364 height 142
drag, startPoint x: 605, startPoint y: 486, endPoint x: 819, endPoint y: 485, distance: 214.0
click at [819, 485] on pre "inngest .createFunction ( { id : "send-welcome-sms" } , { event : "app/user.cre…" at bounding box center [758, 456] width 364 height 142
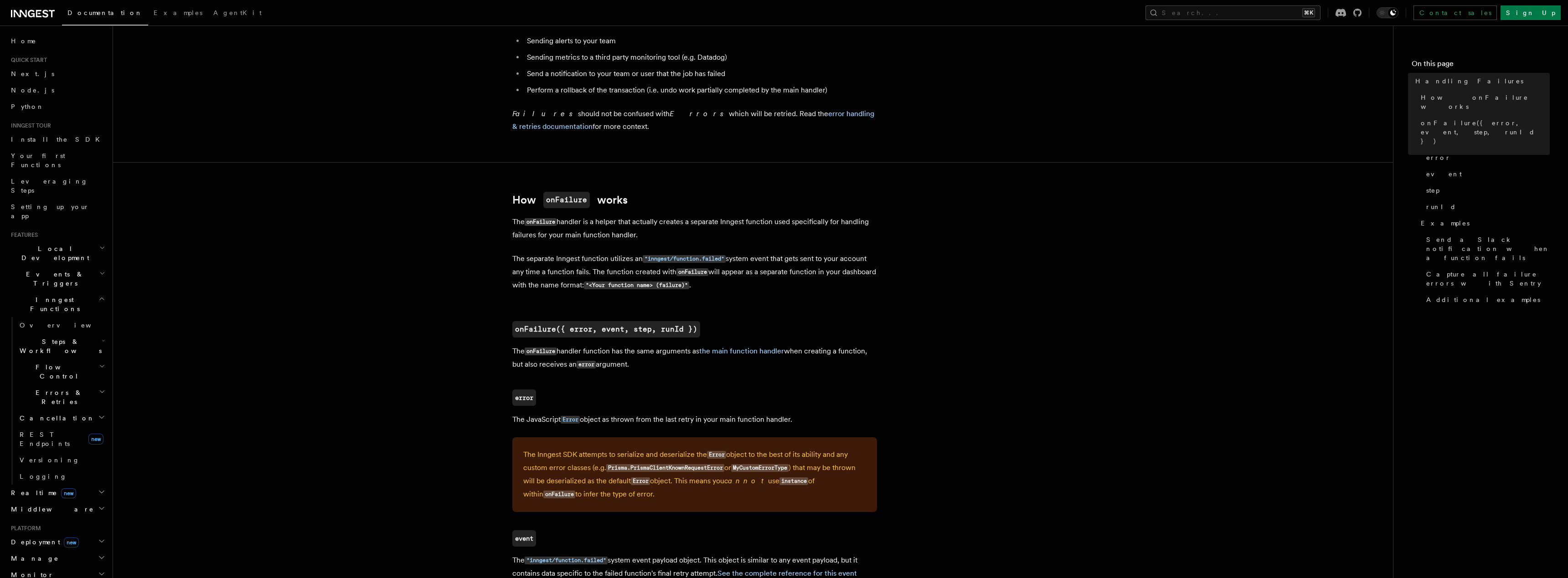
scroll to position [280, 0]
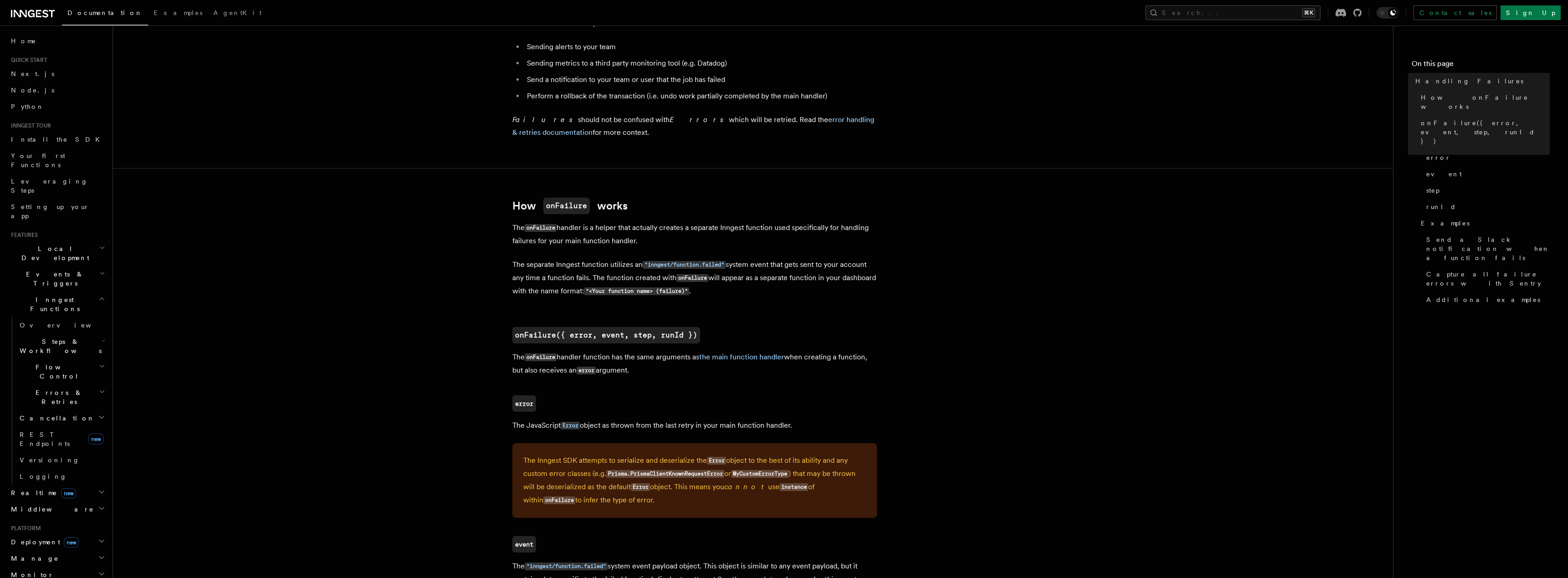
click at [45, 337] on span "Steps & Workflows" at bounding box center [58, 346] width 86 height 18
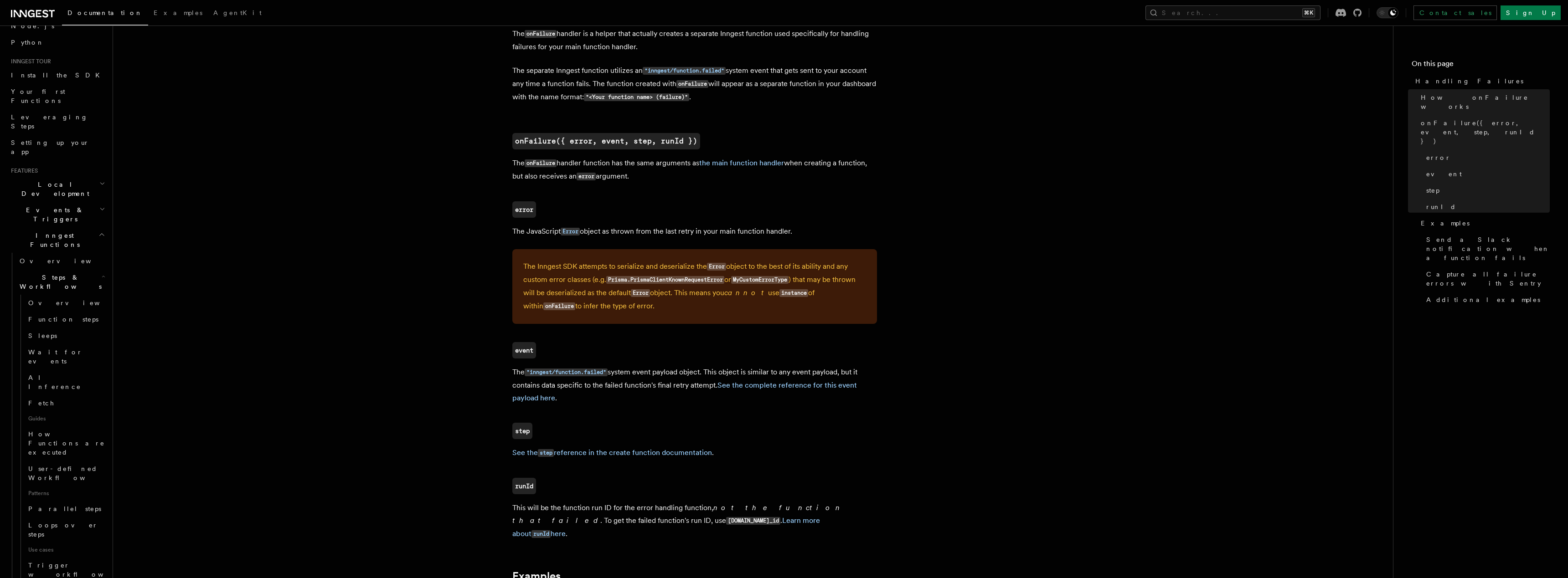
scroll to position [481, 0]
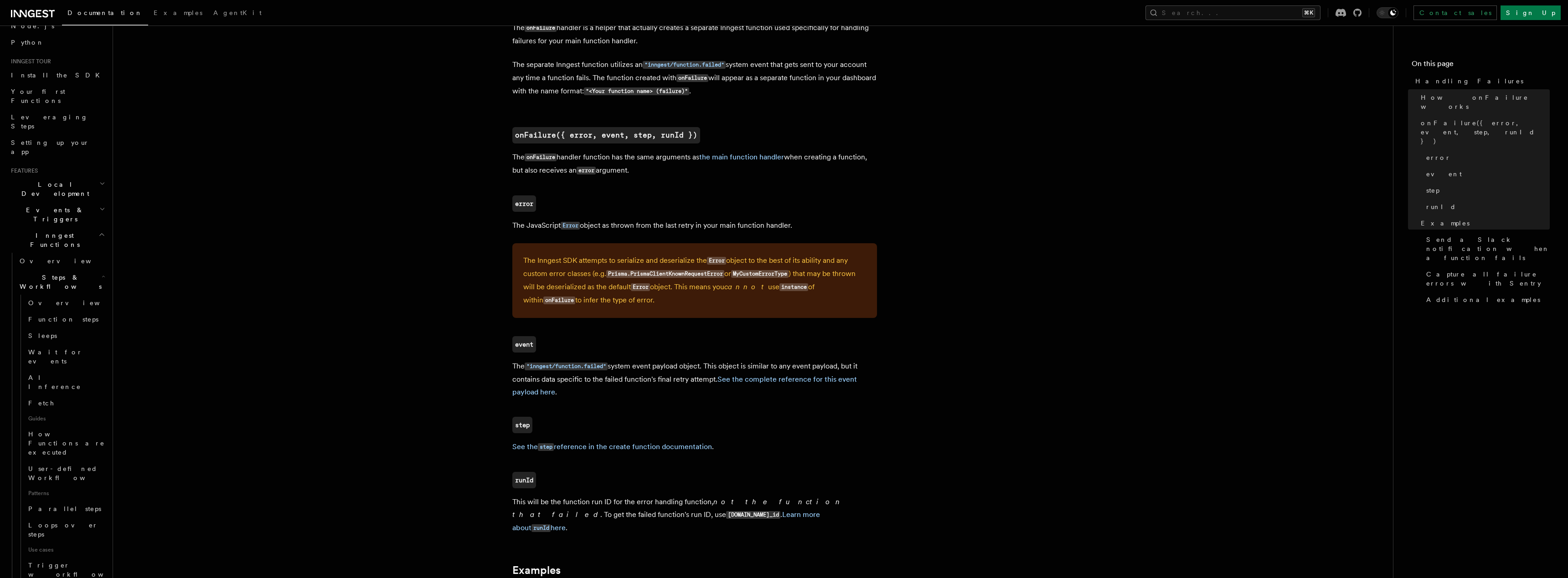
click at [46, 206] on span "Events & Triggers" at bounding box center [53, 215] width 92 height 18
click at [40, 420] on span "Fan out" at bounding box center [43, 423] width 46 height 7
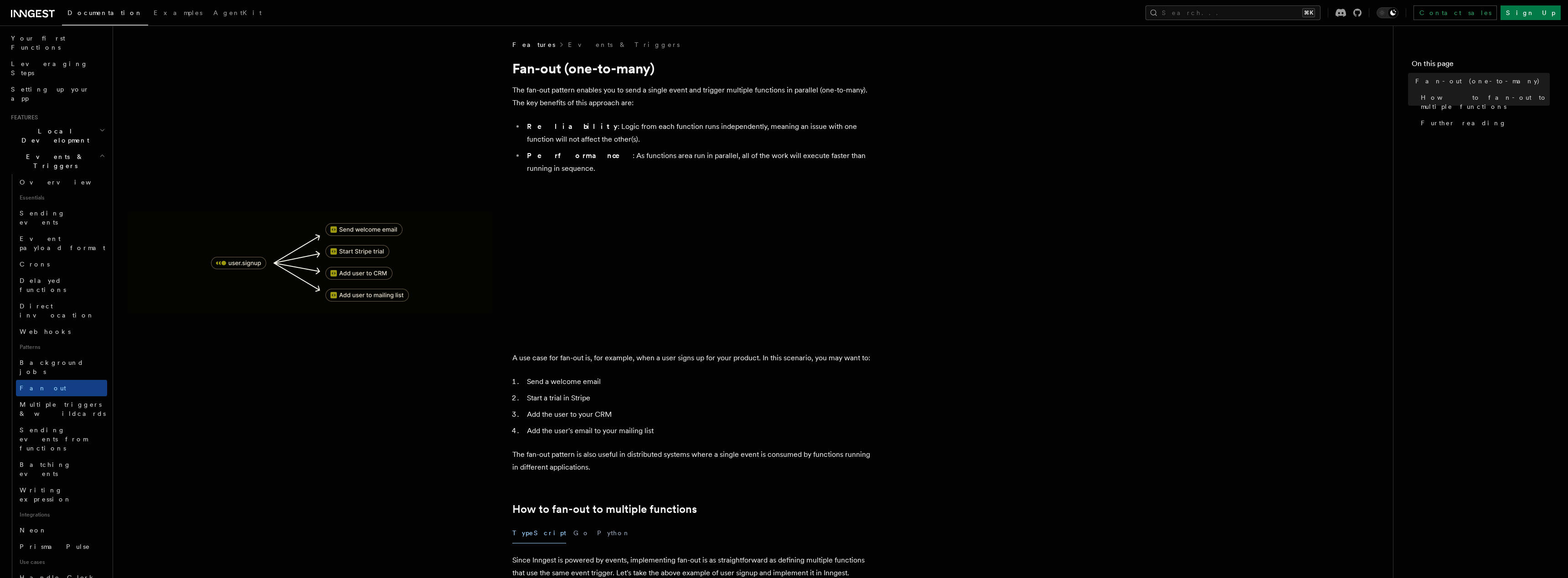
scroll to position [130, 0]
